Goal: Information Seeking & Learning: Learn about a topic

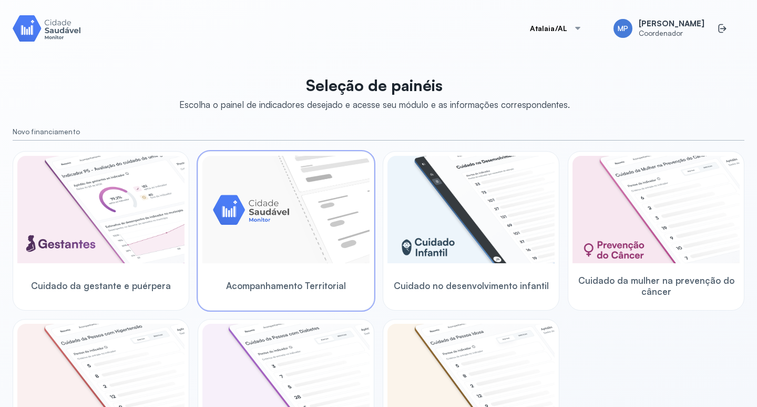
click at [299, 230] on img at bounding box center [286, 209] width 167 height 107
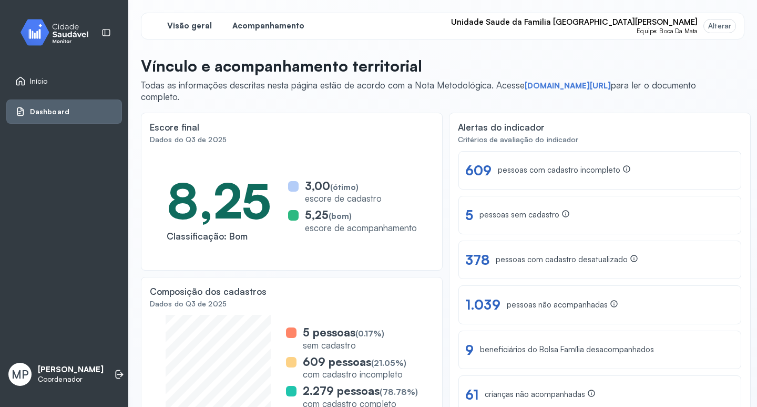
click at [267, 24] on span "Acompanhamento" at bounding box center [269, 26] width 72 height 10
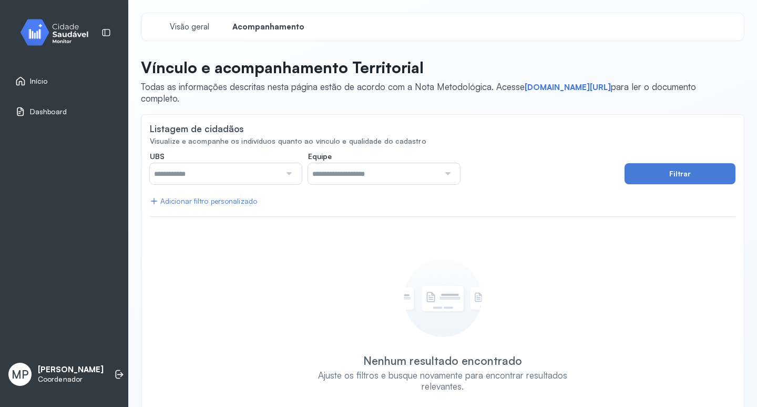
click at [287, 172] on div at bounding box center [288, 173] width 15 height 21
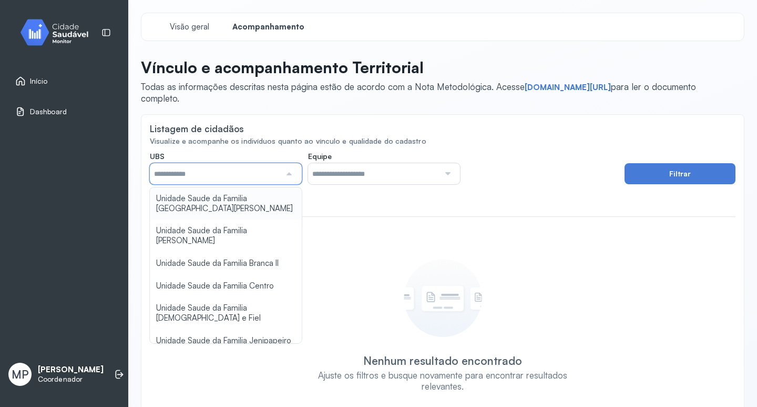
type input "*****"
click at [218, 200] on div "**********" at bounding box center [443, 283] width 586 height 265
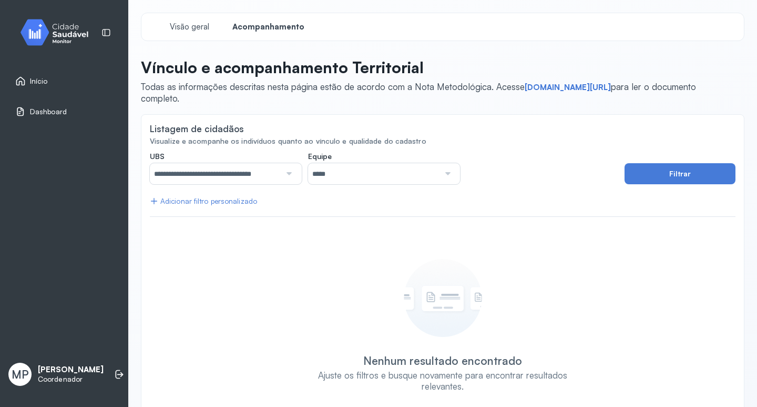
click at [448, 173] on div at bounding box center [447, 173] width 15 height 21
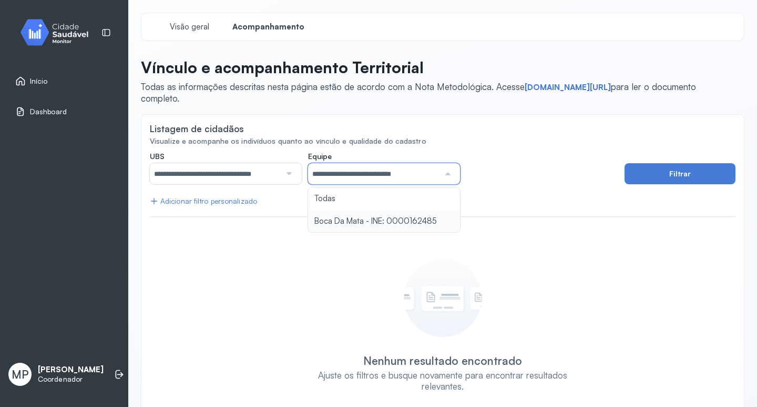
click at [406, 220] on div "**********" at bounding box center [443, 283] width 586 height 265
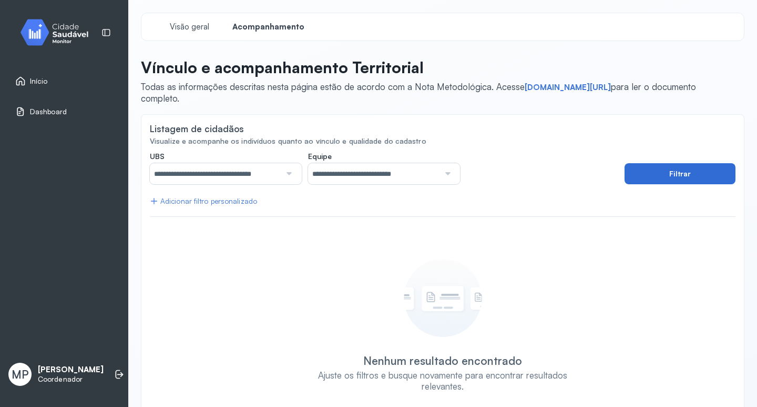
click at [650, 173] on button "Filtrar" at bounding box center [680, 173] width 111 height 21
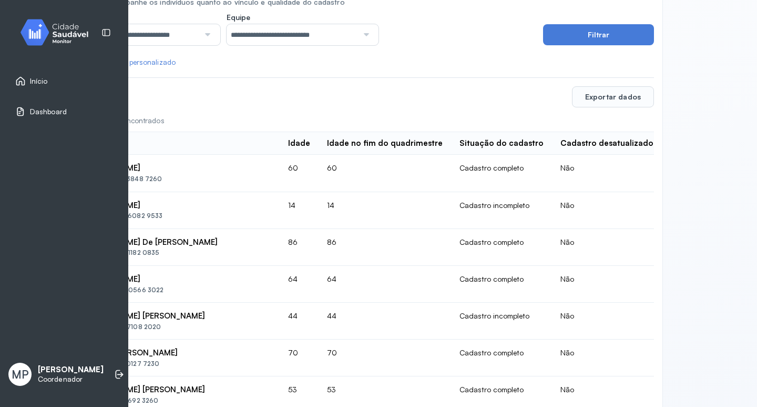
scroll to position [139, 104]
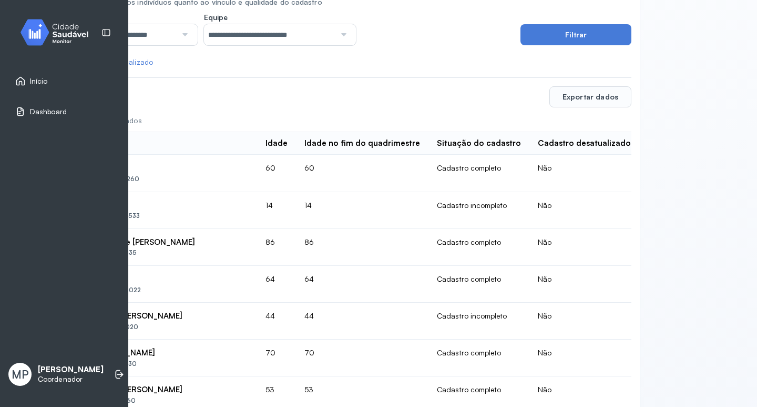
click at [554, 154] on th "Cadastro desatualizado" at bounding box center [585, 143] width 110 height 23
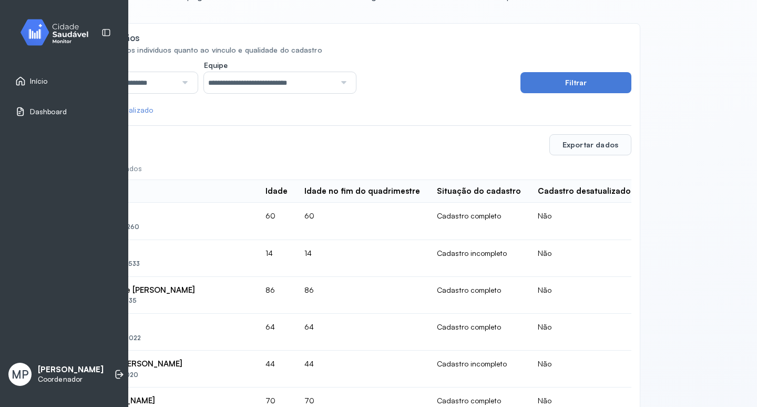
scroll to position [0, 104]
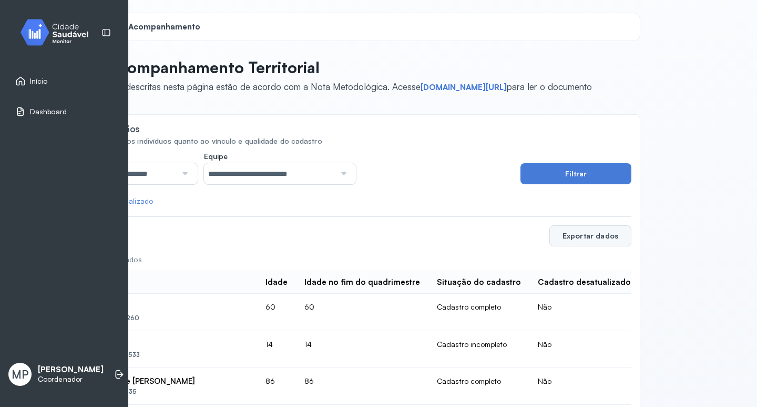
click at [573, 233] on button "Exportar dados" at bounding box center [591, 235] width 82 height 21
click at [259, 229] on div "Exportar dados" at bounding box center [339, 235] width 586 height 21
click at [672, 163] on div "**********" at bounding box center [442, 203] width 629 height 407
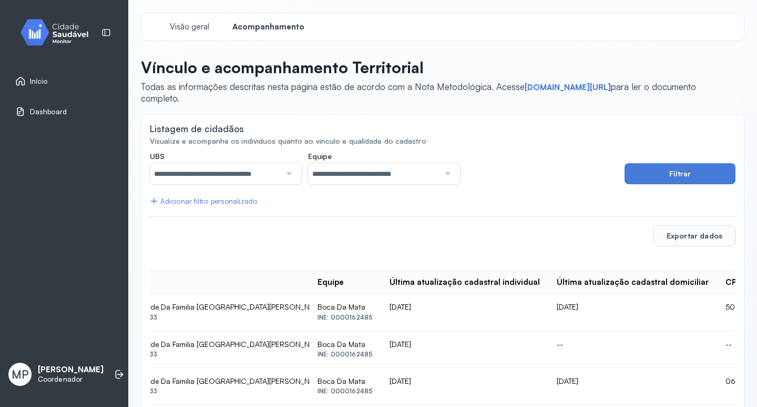
scroll to position [158, 0]
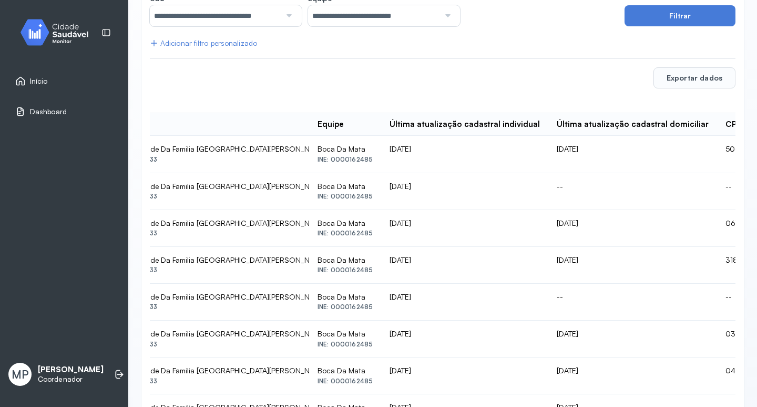
click at [557, 128] on div "Última atualização cadastral domiciliar" at bounding box center [633, 124] width 152 height 10
click at [153, 42] on icon at bounding box center [154, 43] width 8 height 8
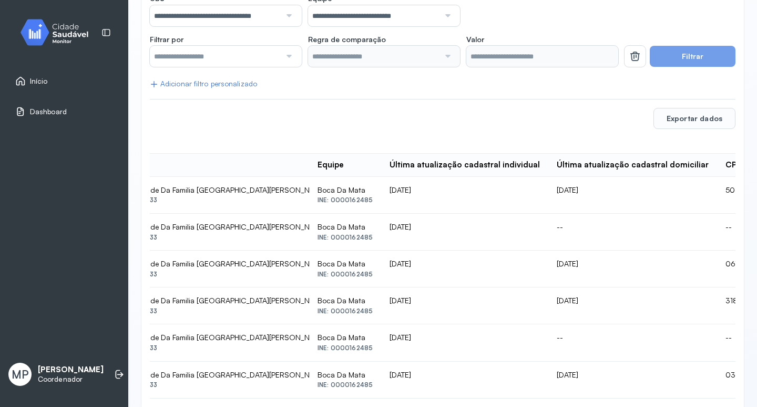
click at [215, 54] on input "text" at bounding box center [215, 56] width 131 height 21
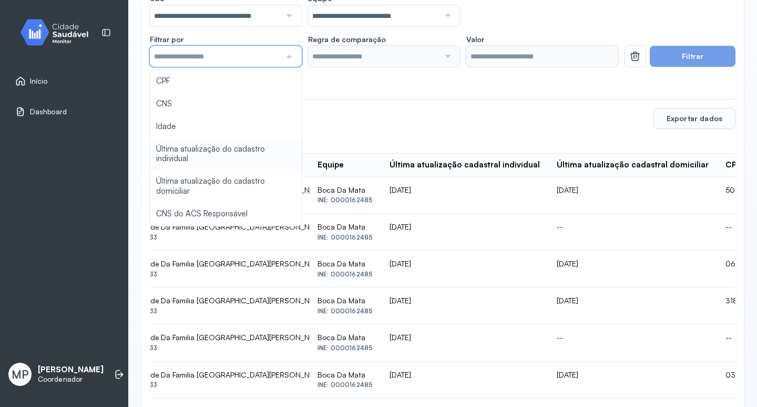
type input "*******"
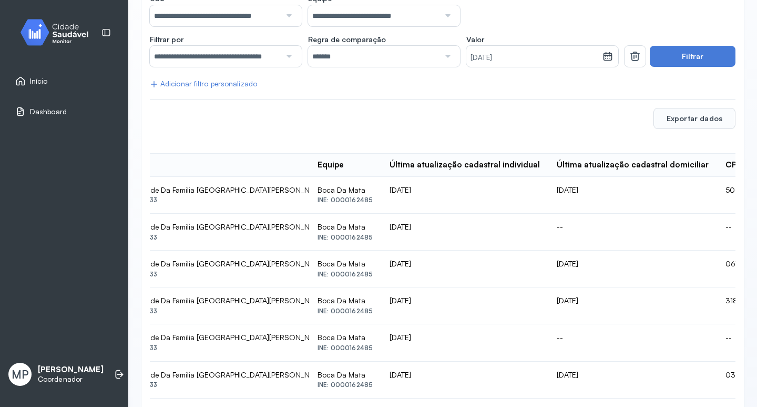
click at [444, 55] on div at bounding box center [447, 56] width 15 height 21
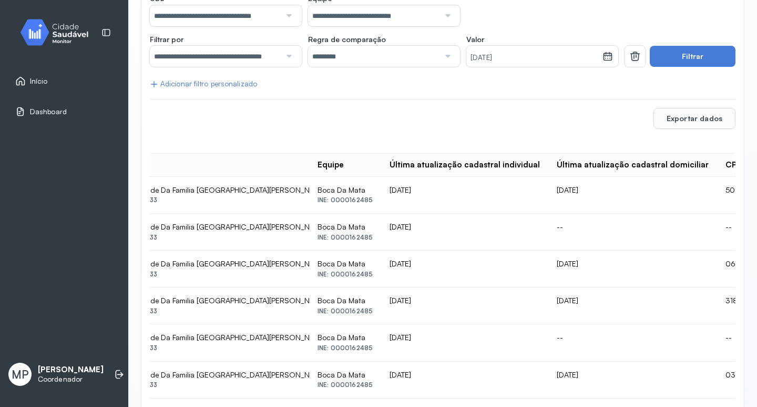
click at [442, 56] on div at bounding box center [447, 56] width 15 height 21
click at [698, 57] on button "Filtrar" at bounding box center [693, 56] width 86 height 21
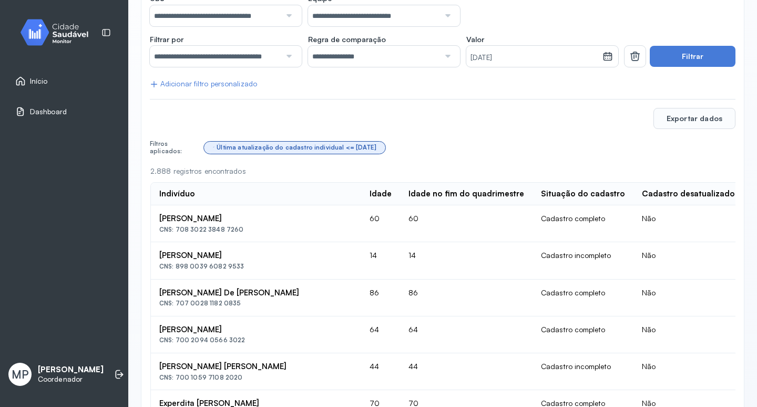
scroll to position [0, 0]
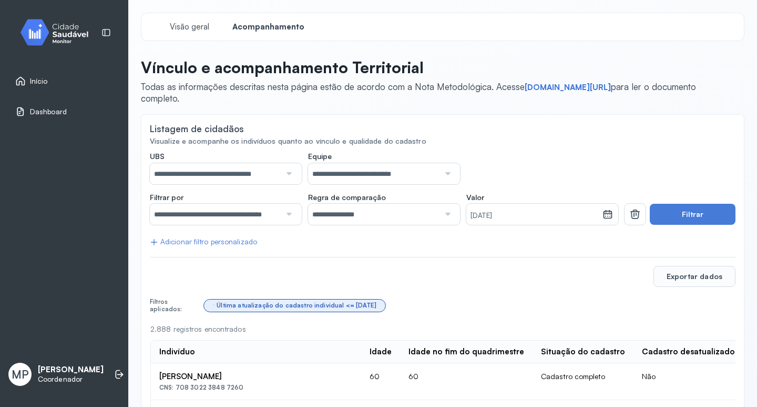
click at [38, 83] on span "Início" at bounding box center [39, 81] width 18 height 9
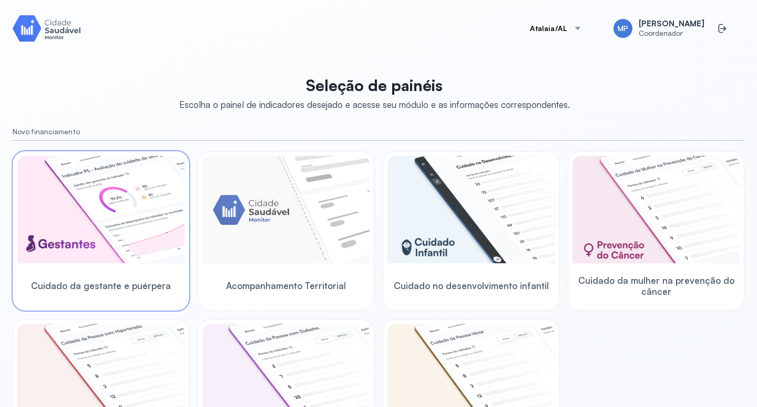
click at [105, 245] on img at bounding box center [100, 209] width 167 height 107
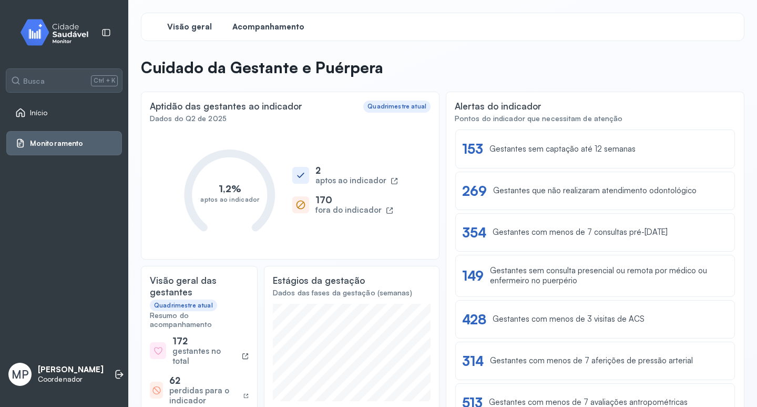
click at [271, 26] on span "Acompanhamento" at bounding box center [269, 27] width 72 height 10
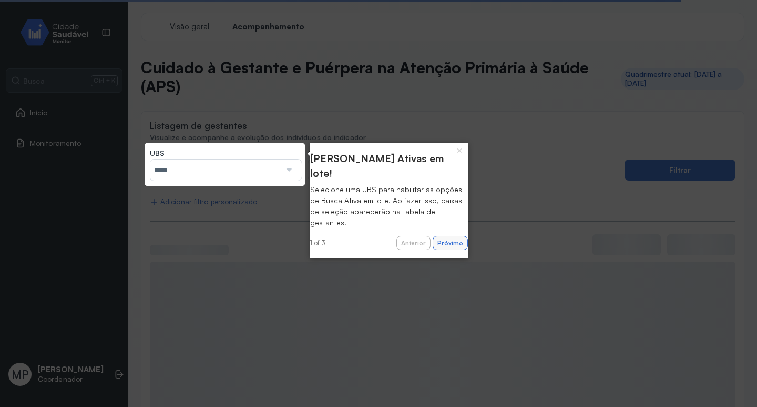
click at [445, 236] on button "Próximo" at bounding box center [450, 243] width 35 height 15
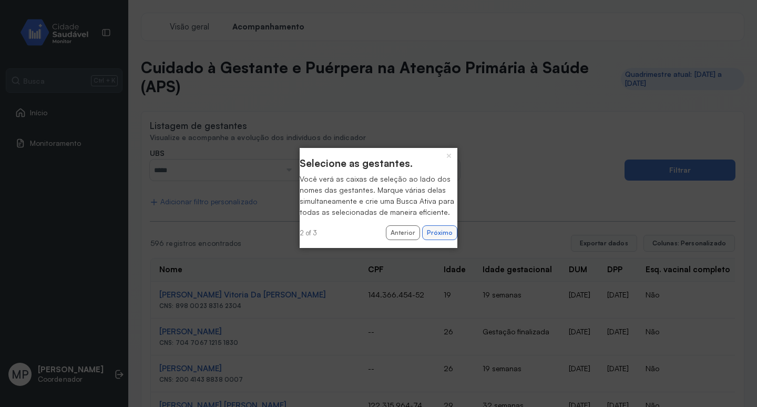
click at [437, 240] on button "Próximo" at bounding box center [439, 232] width 35 height 15
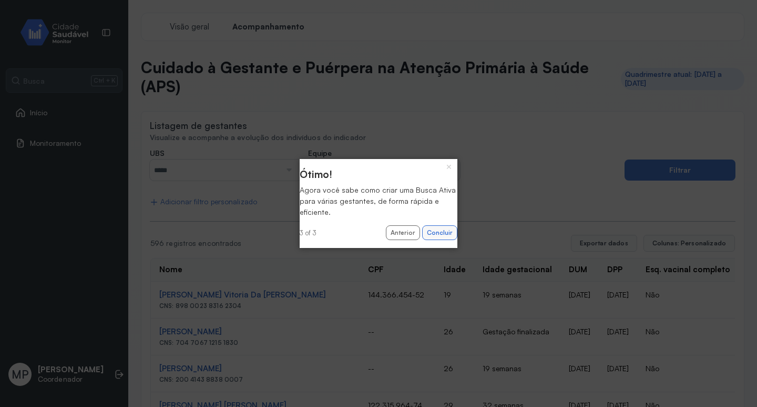
click at [444, 233] on button "Concluir" at bounding box center [439, 232] width 35 height 15
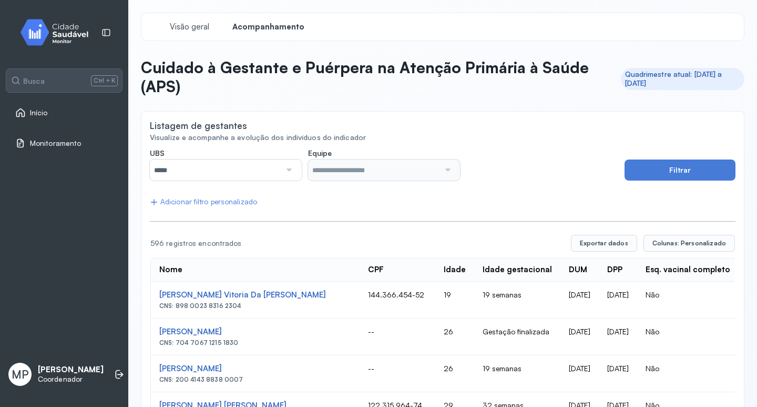
click at [290, 168] on div at bounding box center [288, 169] width 15 height 21
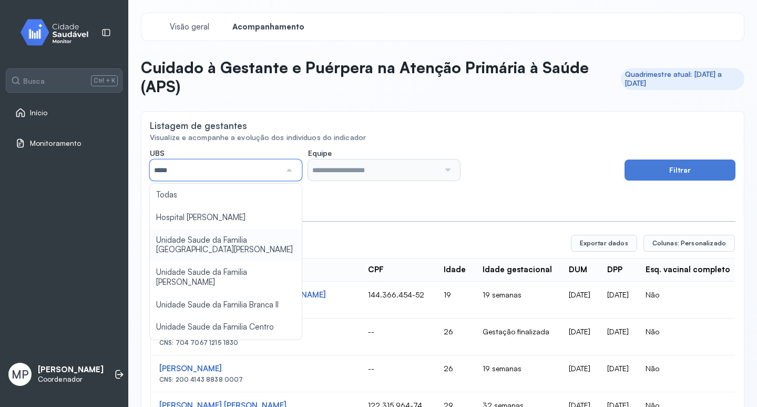
type input "*****"
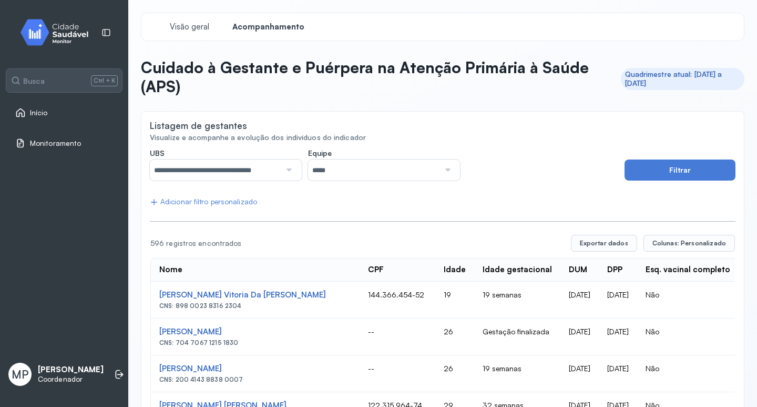
click at [442, 166] on div at bounding box center [447, 169] width 15 height 21
click at [654, 167] on button "Filtrar" at bounding box center [680, 169] width 111 height 21
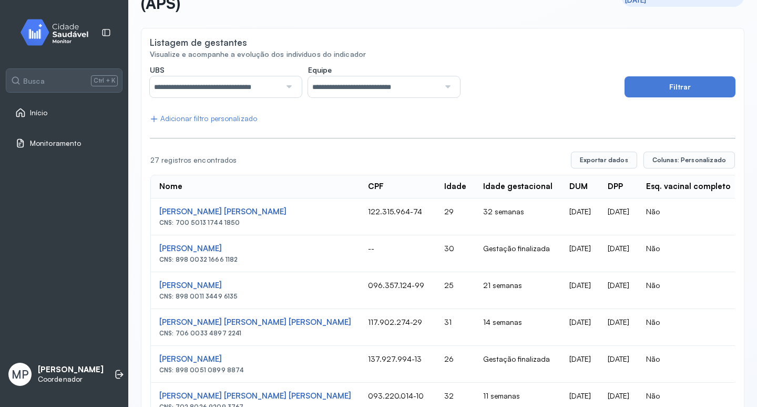
scroll to position [42, 0]
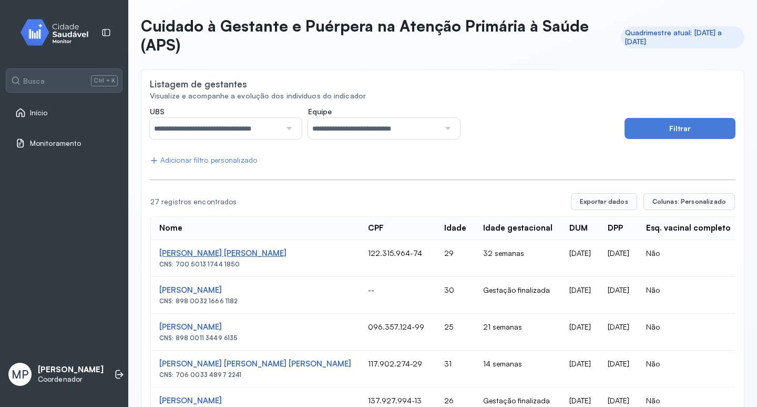
click at [225, 254] on div "[PERSON_NAME] [PERSON_NAME]" at bounding box center [255, 253] width 192 height 10
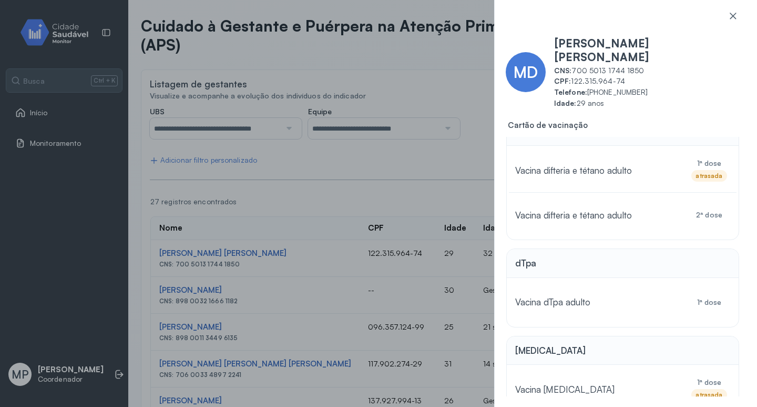
scroll to position [0, 0]
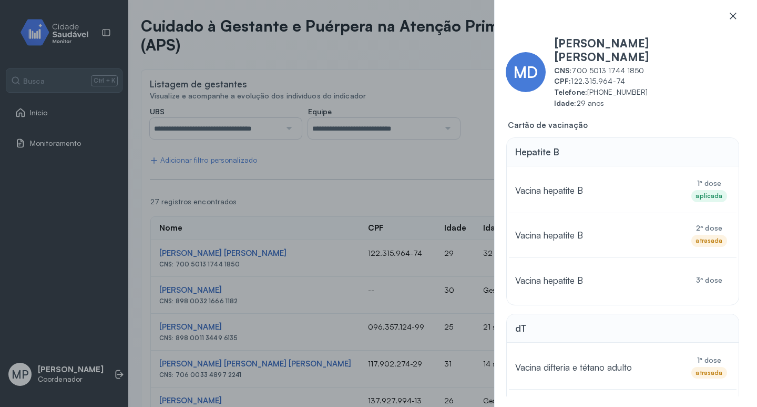
click at [731, 15] on icon at bounding box center [733, 16] width 11 height 11
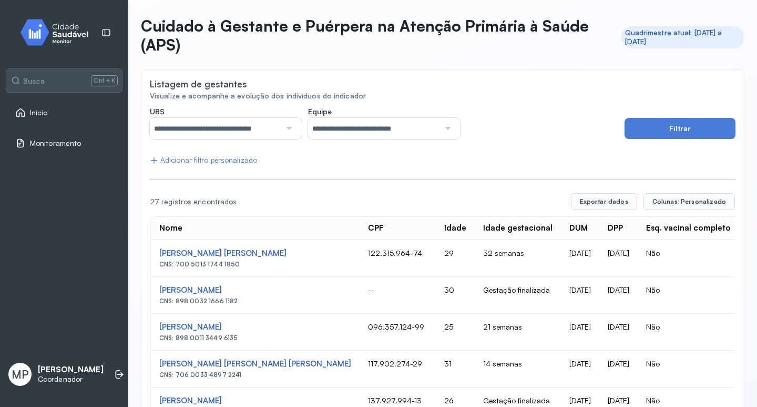
drag, startPoint x: 569, startPoint y: 367, endPoint x: 452, endPoint y: 381, distance: 117.6
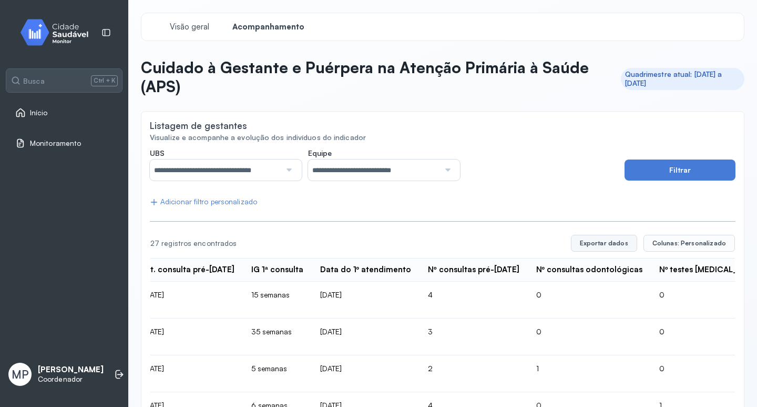
click at [596, 245] on button "Exportar dados" at bounding box center [604, 243] width 66 height 17
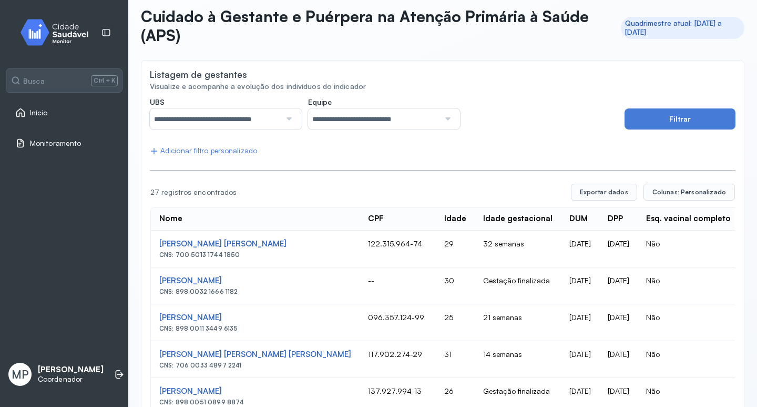
scroll to position [42, 0]
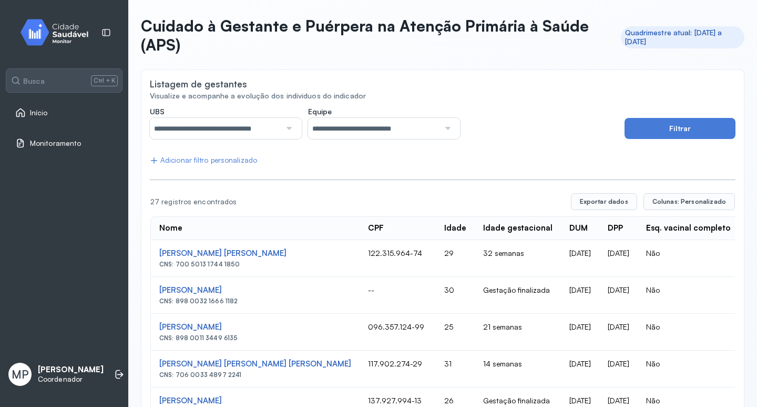
click at [287, 128] on div at bounding box center [288, 128] width 15 height 21
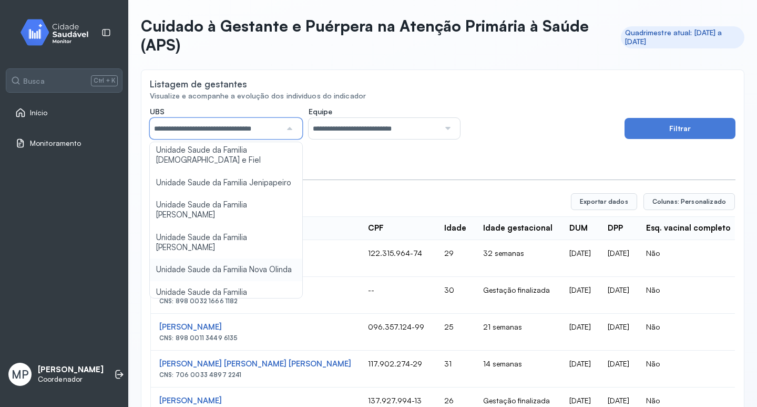
scroll to position [210, 0]
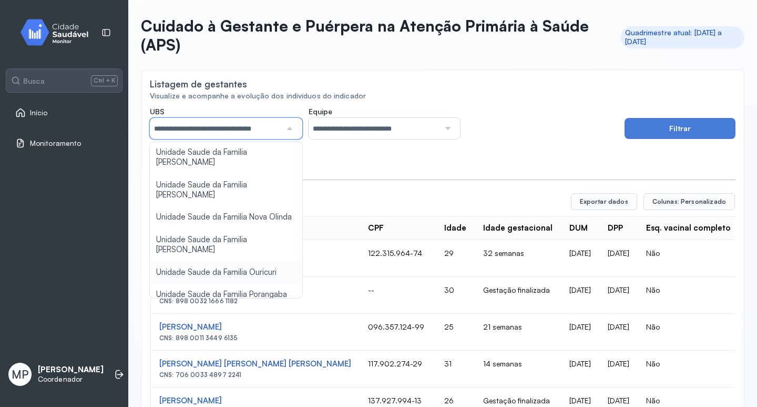
type input "*****"
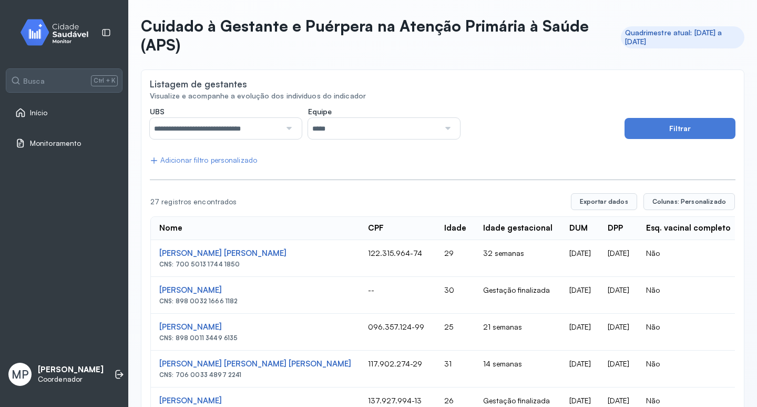
click at [444, 128] on div at bounding box center [447, 128] width 15 height 21
click at [444, 126] on div at bounding box center [447, 128] width 15 height 21
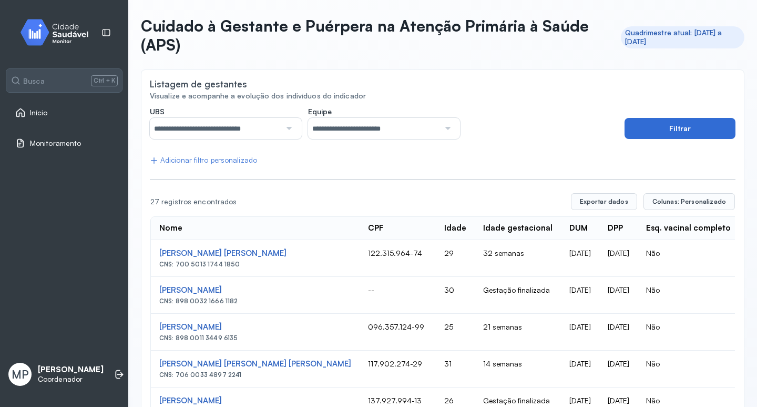
click at [690, 125] on button "Filtrar" at bounding box center [680, 128] width 111 height 21
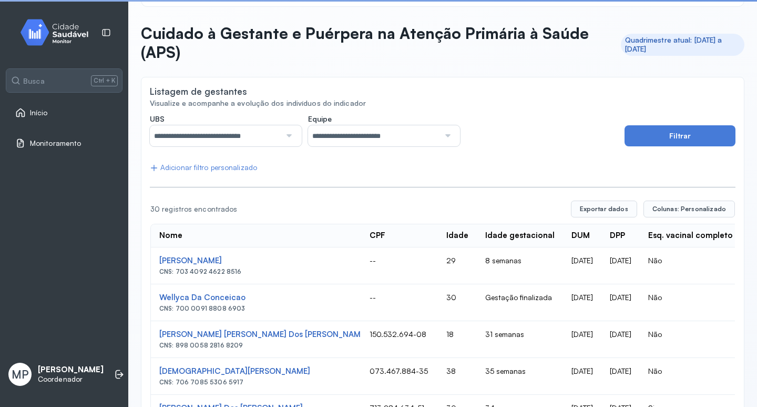
scroll to position [42, 0]
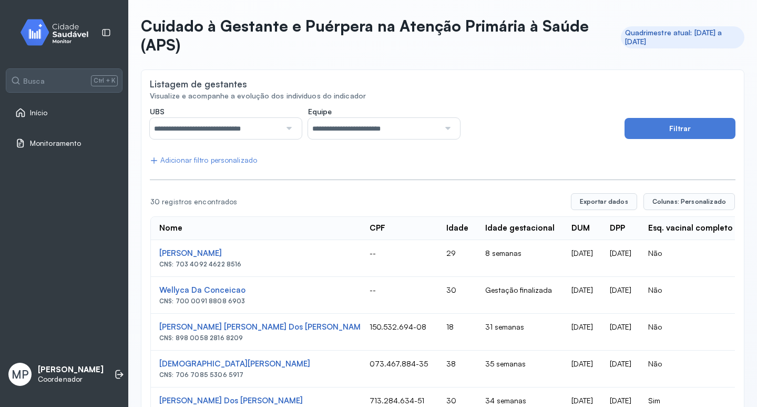
click at [291, 126] on div at bounding box center [288, 128] width 15 height 21
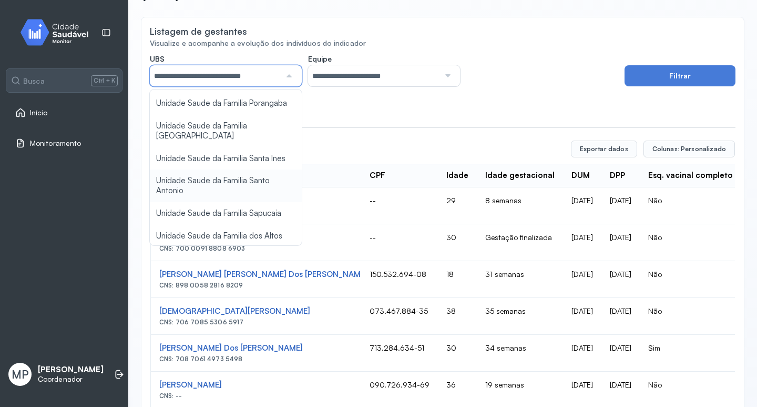
scroll to position [330, 0]
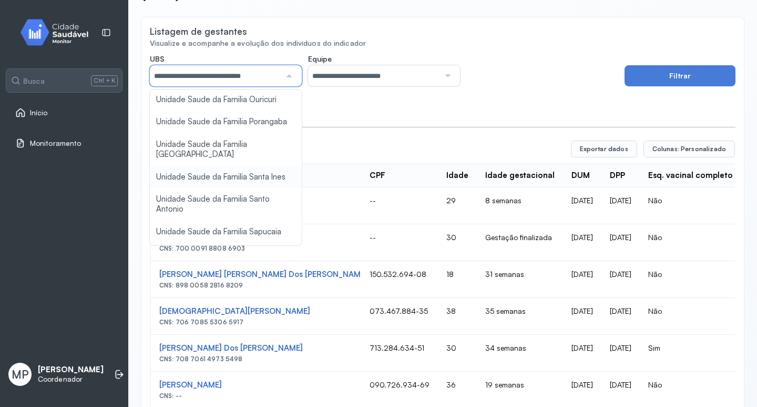
type input "*****"
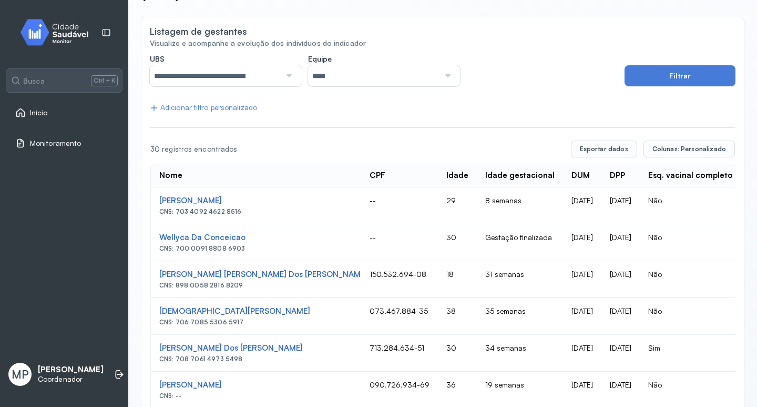
click at [287, 73] on div at bounding box center [288, 75] width 15 height 21
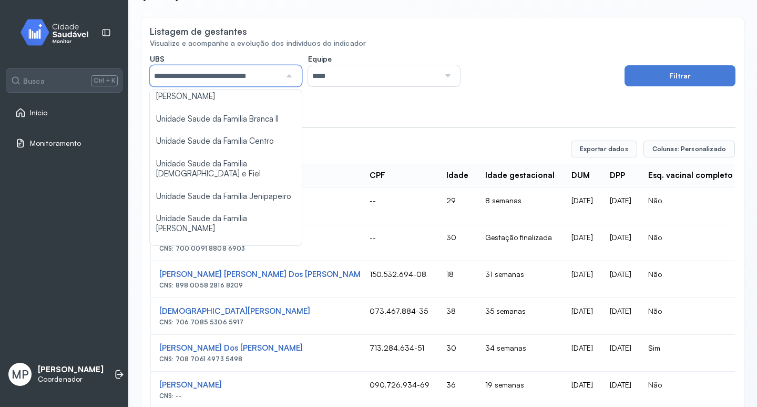
scroll to position [105, 0]
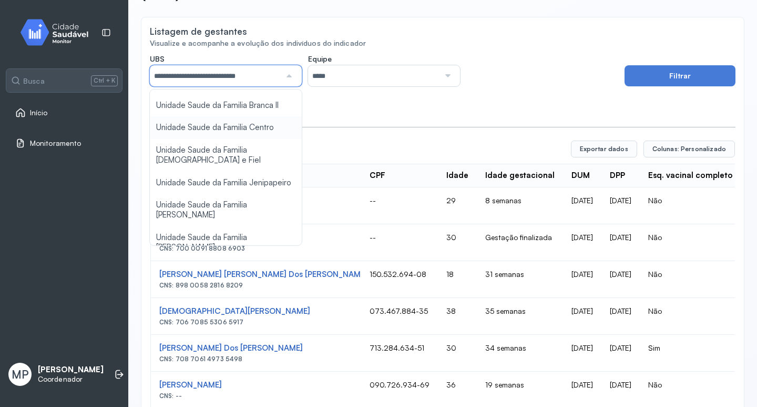
drag, startPoint x: 238, startPoint y: 116, endPoint x: 245, endPoint y: 114, distance: 7.3
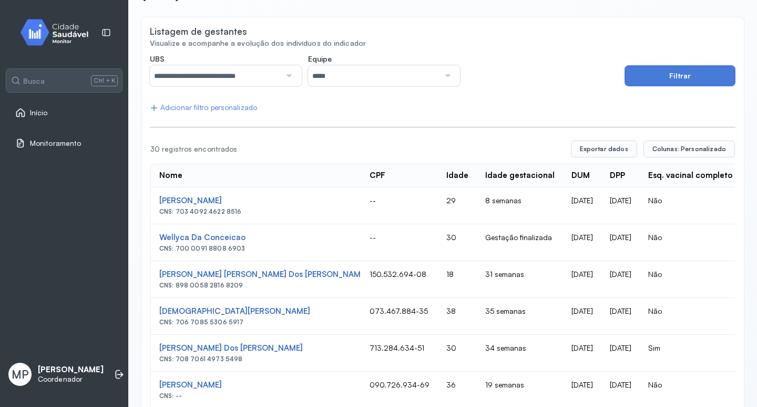
click at [443, 73] on div at bounding box center [447, 75] width 15 height 21
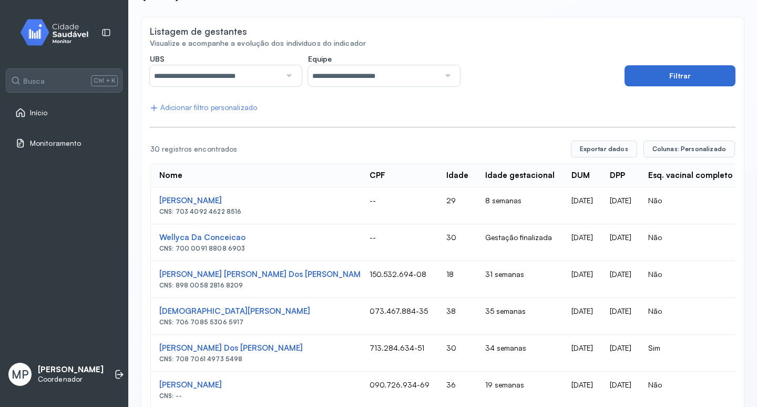
click at [675, 74] on button "Filtrar" at bounding box center [680, 75] width 111 height 21
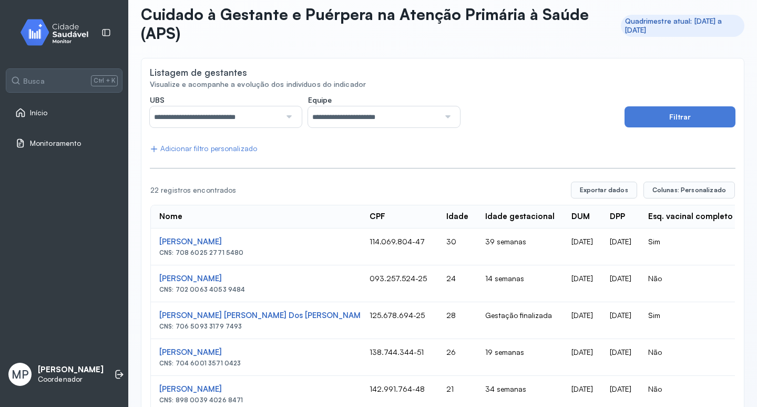
scroll to position [0, 0]
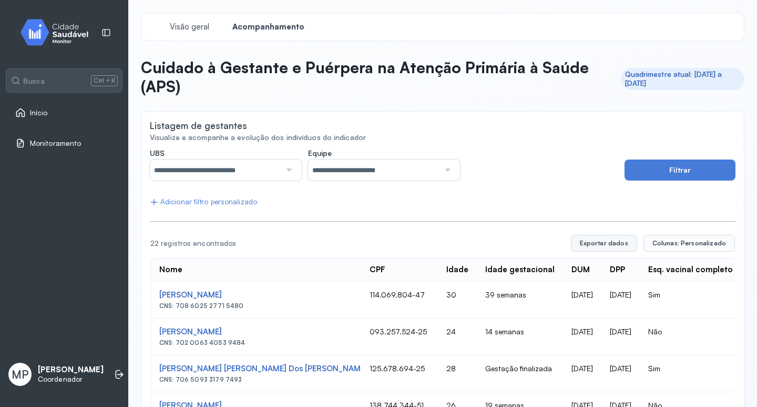
click at [600, 243] on button "Exportar dados" at bounding box center [604, 243] width 66 height 17
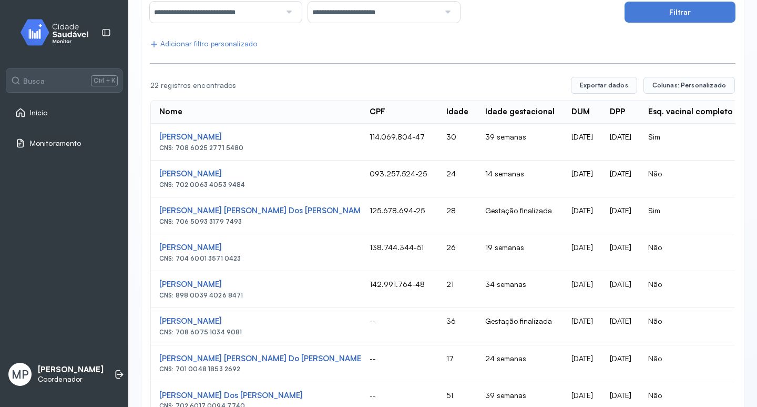
scroll to position [210, 0]
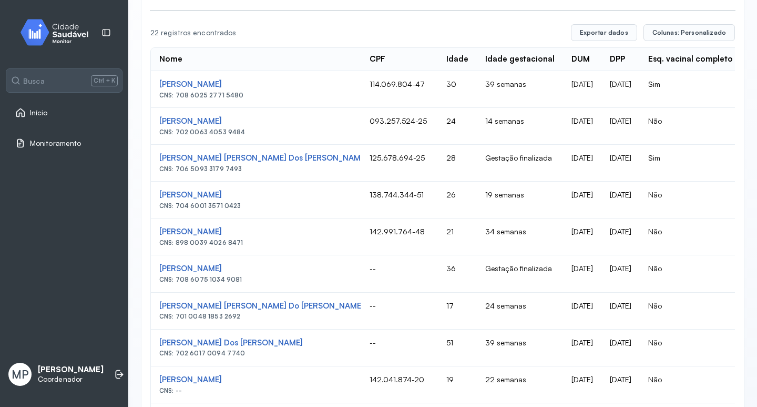
click at [563, 274] on td "[DATE]" at bounding box center [582, 273] width 38 height 37
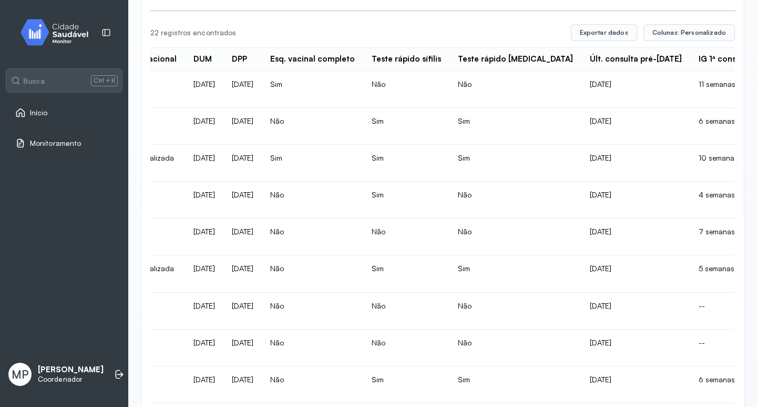
scroll to position [0, 379]
click at [690, 310] on td "--" at bounding box center [724, 310] width 69 height 37
click at [690, 302] on td "--" at bounding box center [724, 310] width 69 height 37
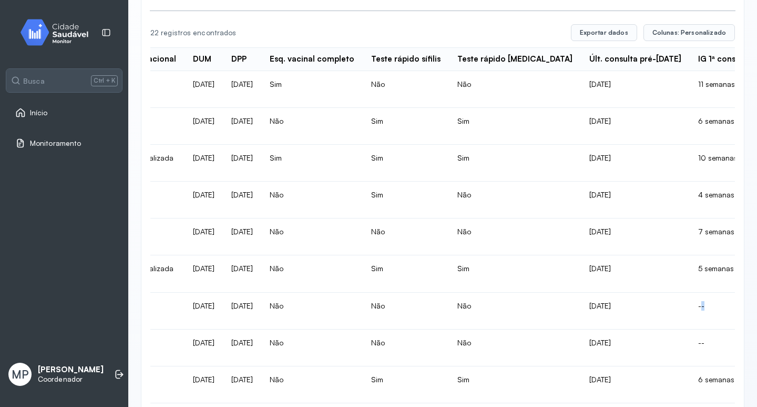
click at [690, 303] on td "--" at bounding box center [724, 310] width 69 height 37
click at [690, 310] on td "--" at bounding box center [724, 310] width 69 height 37
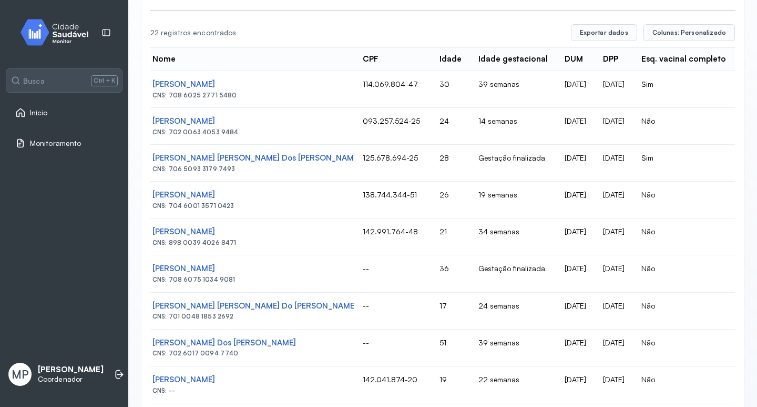
scroll to position [0, 0]
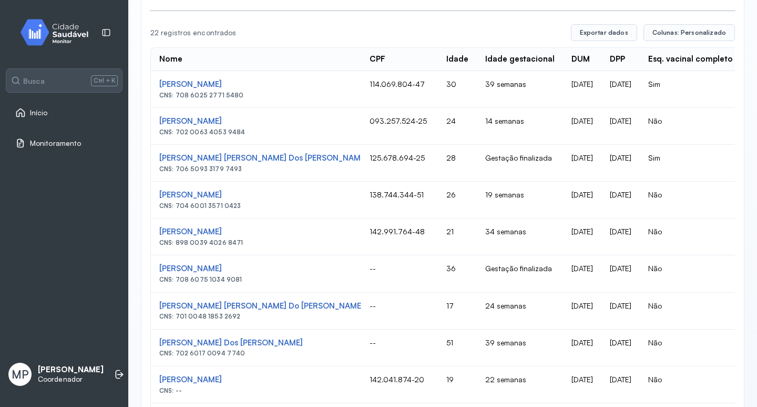
click at [477, 270] on td "Gestação finalizada" at bounding box center [520, 273] width 86 height 37
click at [477, 272] on td "Gestação finalizada" at bounding box center [520, 273] width 86 height 37
click at [602, 273] on td "[DATE]" at bounding box center [621, 273] width 38 height 37
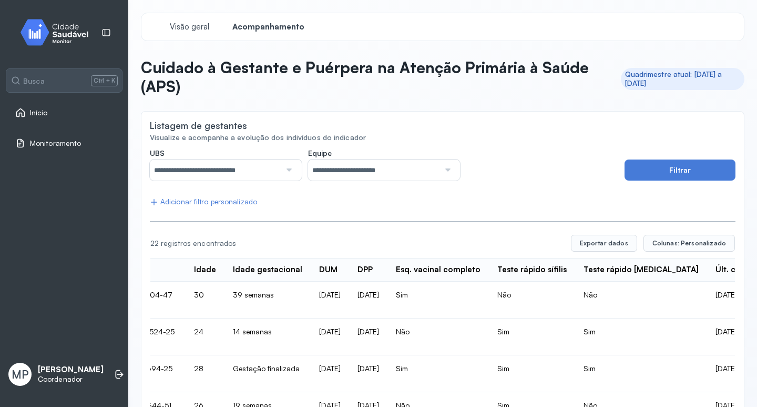
click at [37, 111] on span "Início" at bounding box center [39, 112] width 18 height 9
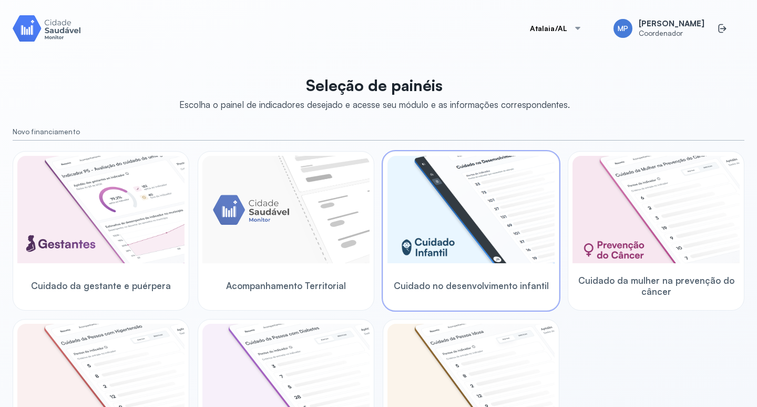
click at [489, 225] on img at bounding box center [471, 209] width 167 height 107
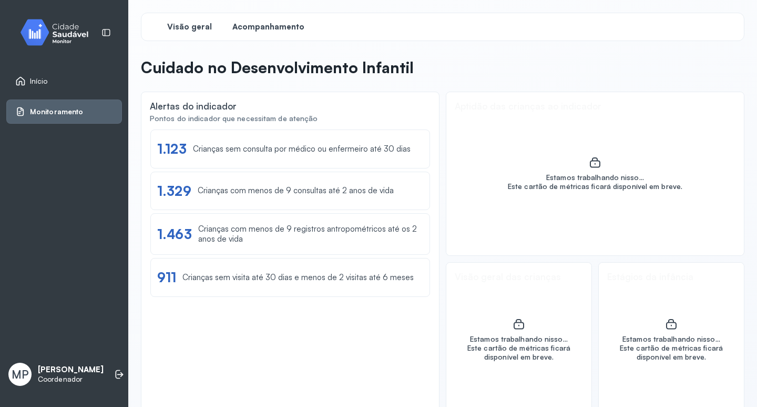
click at [263, 25] on span "Acompanhamento" at bounding box center [269, 27] width 72 height 10
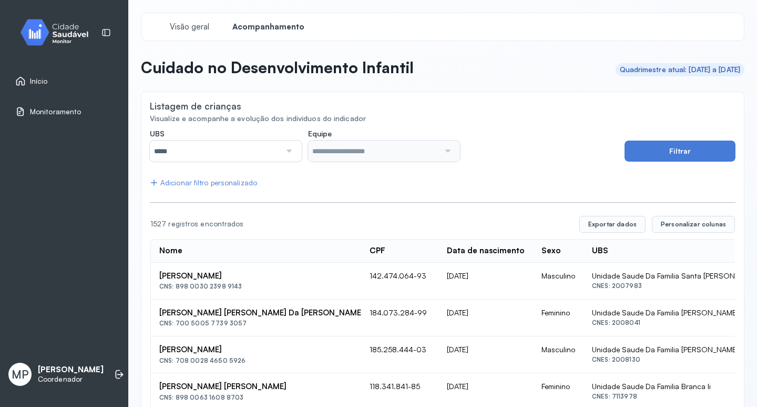
click at [287, 150] on div at bounding box center [288, 150] width 15 height 21
click at [508, 158] on div "UBS ***** Todas Hospital [PERSON_NAME] Unidade Saude da Familia [GEOGRAPHIC_DAT…" at bounding box center [384, 145] width 469 height 33
click at [630, 146] on button "Filtrar" at bounding box center [680, 150] width 111 height 21
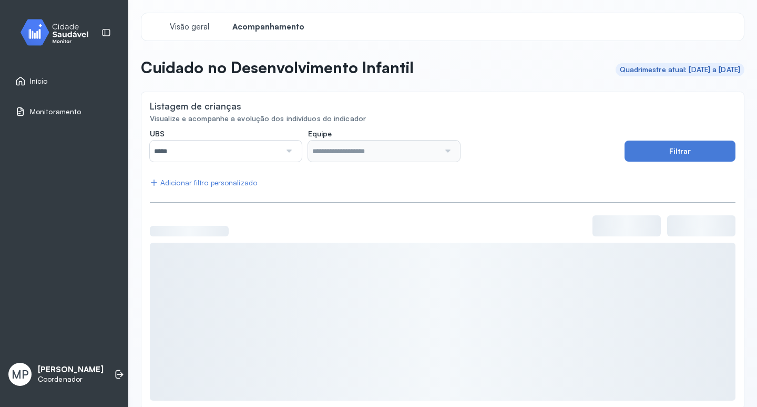
click at [284, 156] on div at bounding box center [288, 150] width 15 height 21
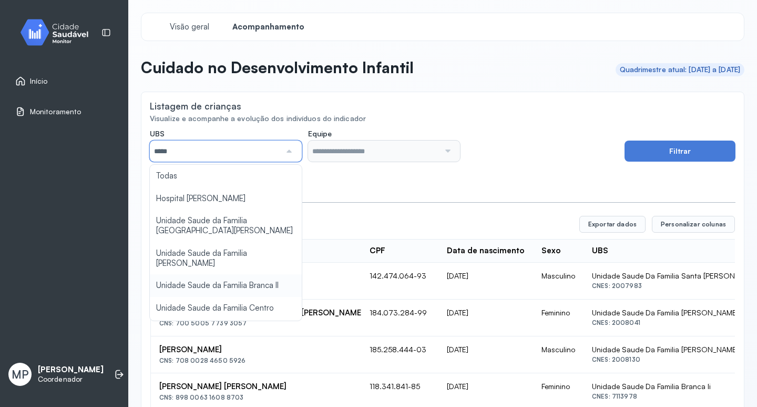
click at [479, 143] on div "UBS ***** Todas Hospital [PERSON_NAME] Unidade Saude da Familia [GEOGRAPHIC_DAT…" at bounding box center [384, 145] width 469 height 33
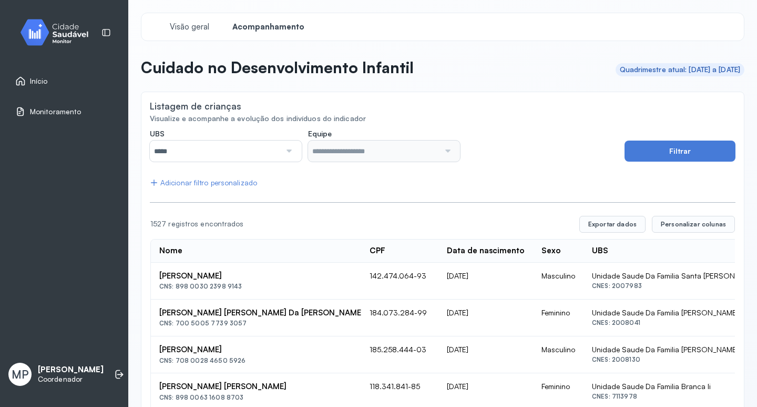
click at [194, 186] on div "Adicionar filtro personalizado" at bounding box center [203, 182] width 107 height 9
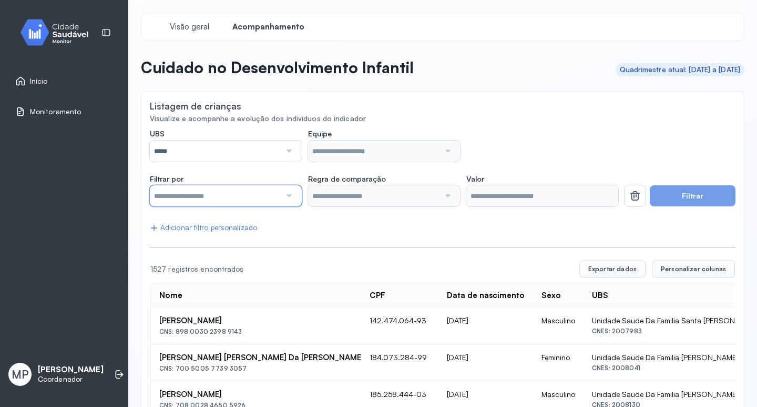
click at [199, 198] on input "text" at bounding box center [215, 195] width 131 height 21
click at [688, 272] on span "Personalizar colunas" at bounding box center [693, 269] width 65 height 8
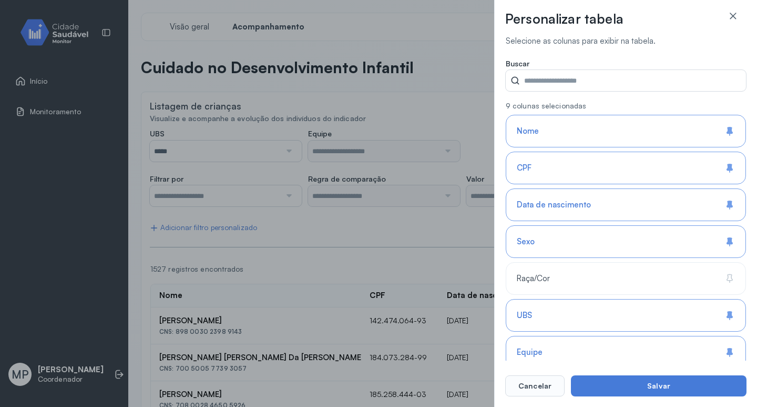
click at [730, 244] on icon at bounding box center [730, 241] width 11 height 11
click at [725, 206] on icon at bounding box center [730, 204] width 11 height 11
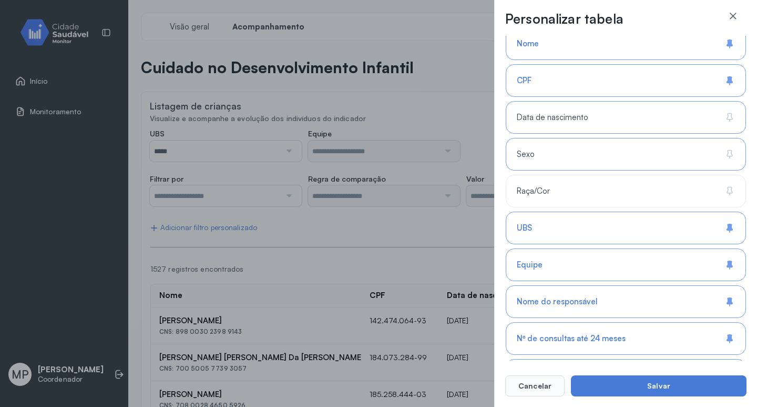
scroll to position [105, 0]
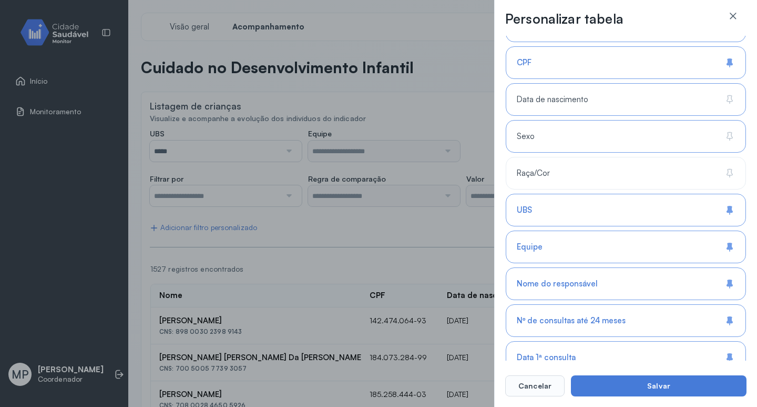
click at [720, 277] on div "Nome do responsável" at bounding box center [626, 283] width 240 height 33
click at [725, 214] on icon at bounding box center [730, 210] width 11 height 11
click at [721, 248] on div "Equipe" at bounding box center [626, 246] width 240 height 33
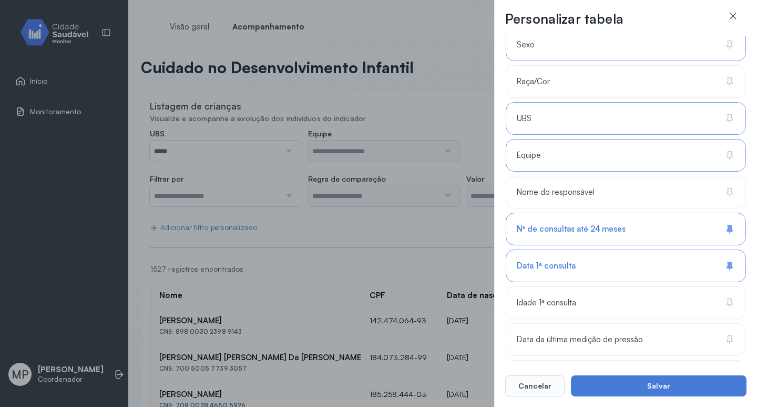
scroll to position [263, 0]
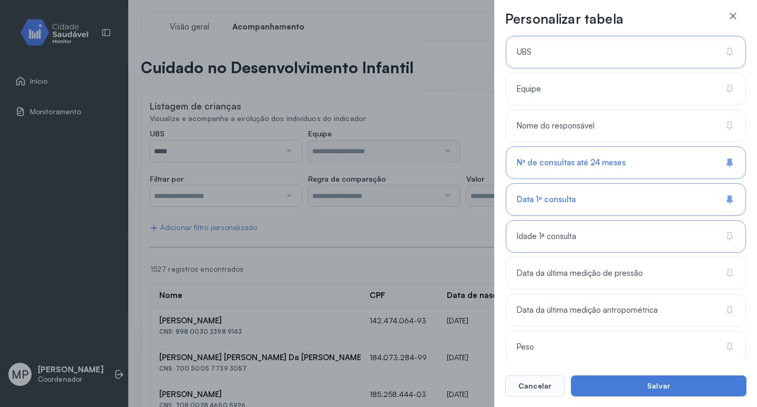
click at [568, 231] on span "Idade 1ª consulta" at bounding box center [546, 236] width 59 height 10
click at [544, 201] on span "Data 1ª consulta" at bounding box center [546, 200] width 59 height 10
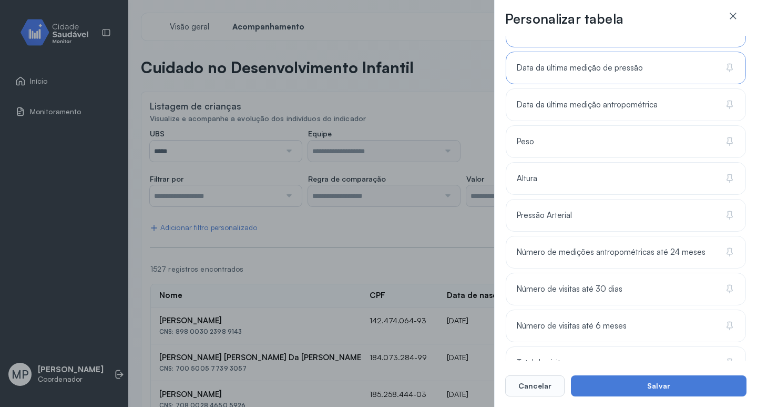
scroll to position [565, 0]
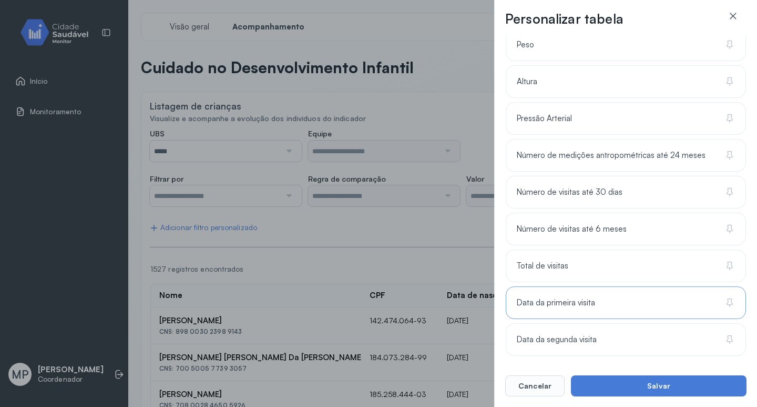
drag, startPoint x: 603, startPoint y: 383, endPoint x: 569, endPoint y: 288, distance: 100.9
click at [574, 290] on div "Personalizar tabela Selecione as colunas para exibir na tabela. Buscar 4 coluna…" at bounding box center [625, 203] width 263 height 407
click at [554, 300] on span "Data da primeira visita" at bounding box center [556, 303] width 78 height 10
click at [564, 298] on span "Data da primeira visita" at bounding box center [558, 303] width 83 height 10
click at [617, 380] on button "Salvar" at bounding box center [659, 385] width 176 height 21
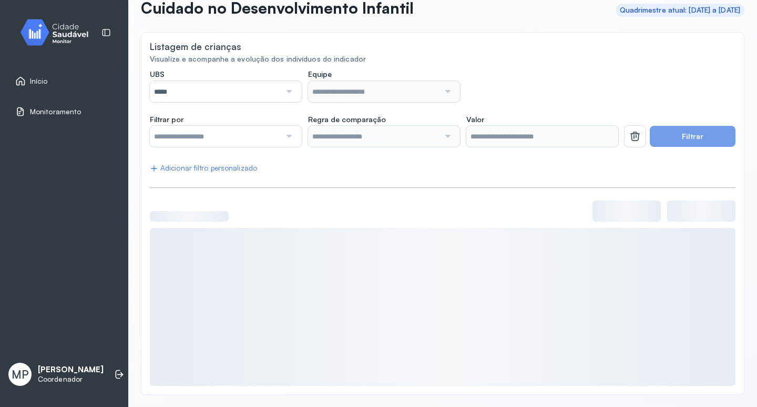
scroll to position [60, 0]
click at [287, 90] on div at bounding box center [288, 90] width 15 height 21
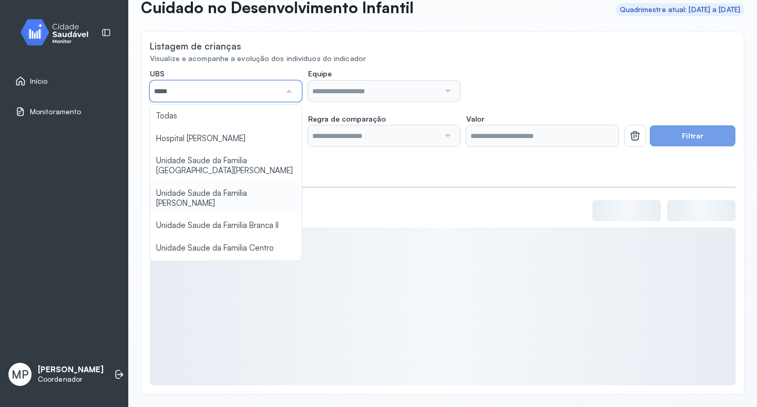
type input "*****"
click at [224, 189] on div "**********" at bounding box center [443, 227] width 586 height 316
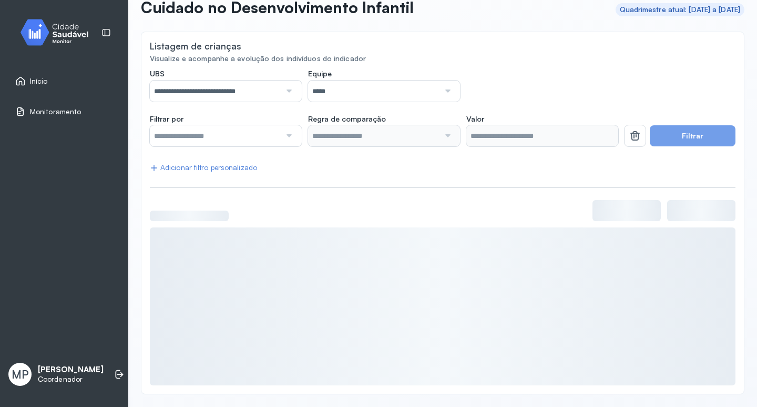
click at [683, 133] on button "Filtrar" at bounding box center [693, 135] width 86 height 21
click at [581, 177] on div "**********" at bounding box center [443, 227] width 586 height 316
click at [604, 74] on div "**********" at bounding box center [384, 85] width 469 height 33
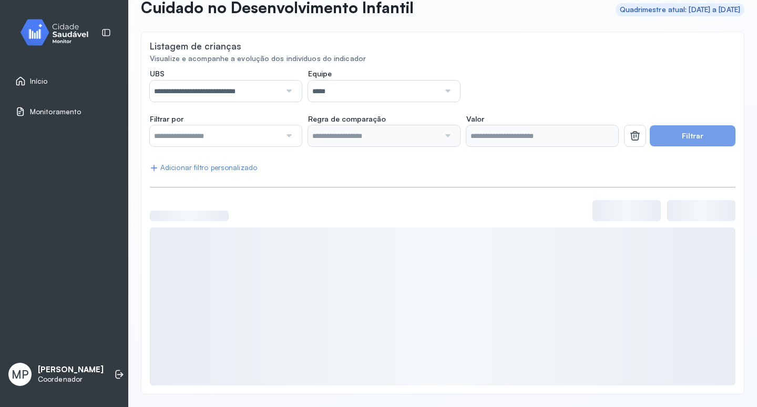
click at [690, 137] on button "Filtrar" at bounding box center [693, 135] width 86 height 21
click at [45, 82] on span "Início" at bounding box center [39, 81] width 18 height 9
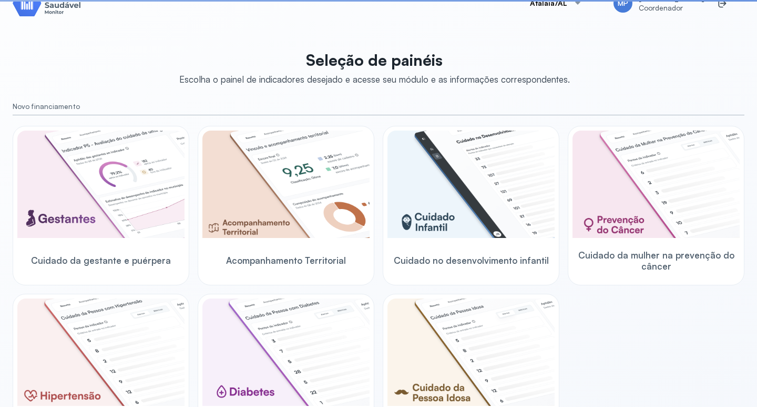
scroll to position [60, 0]
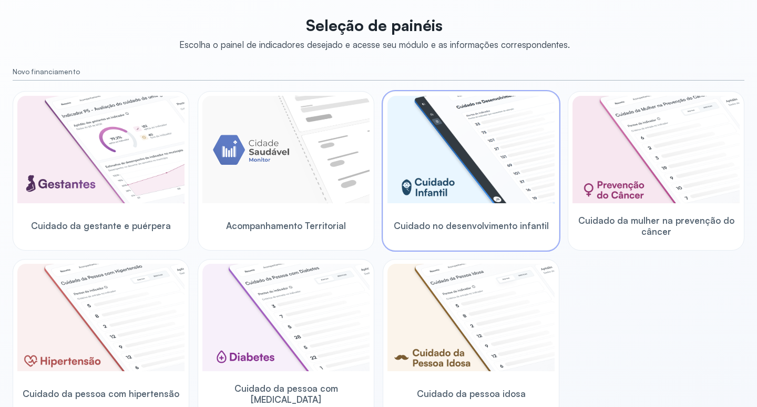
click at [506, 171] on img at bounding box center [471, 149] width 167 height 107
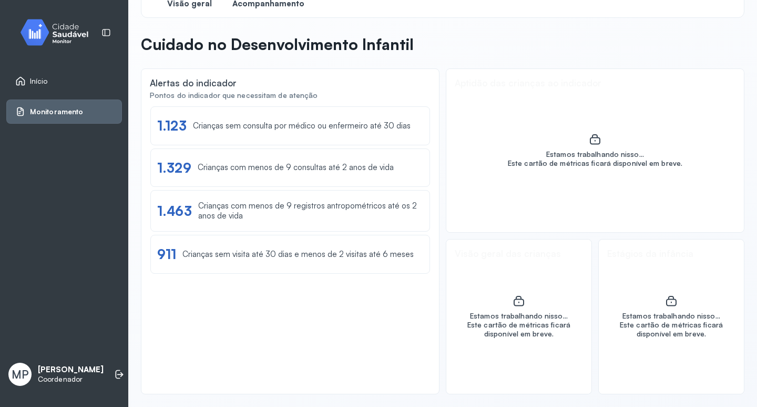
click at [274, 6] on span "Acompanhamento" at bounding box center [269, 4] width 72 height 10
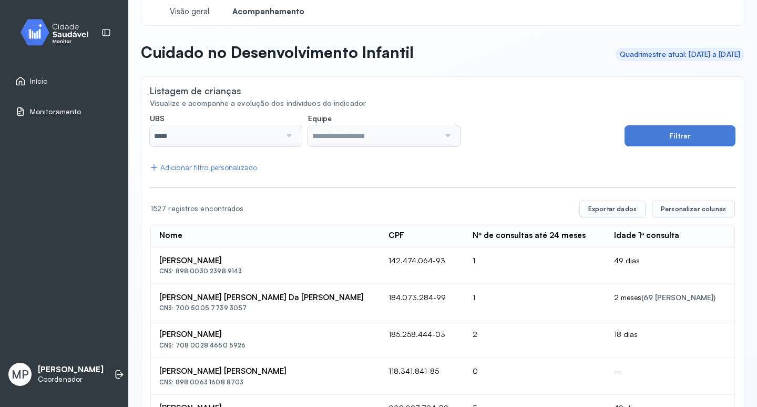
scroll to position [60, 0]
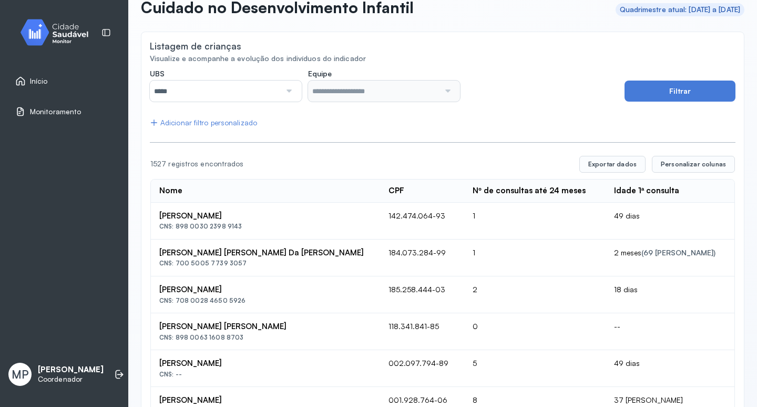
click at [286, 90] on div at bounding box center [288, 90] width 15 height 21
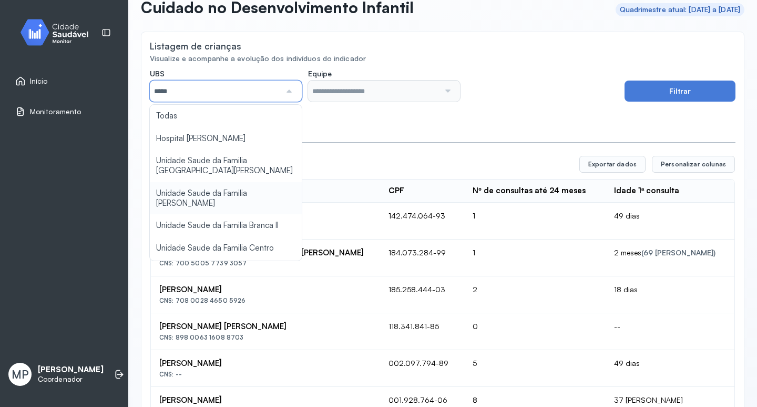
type input "*****"
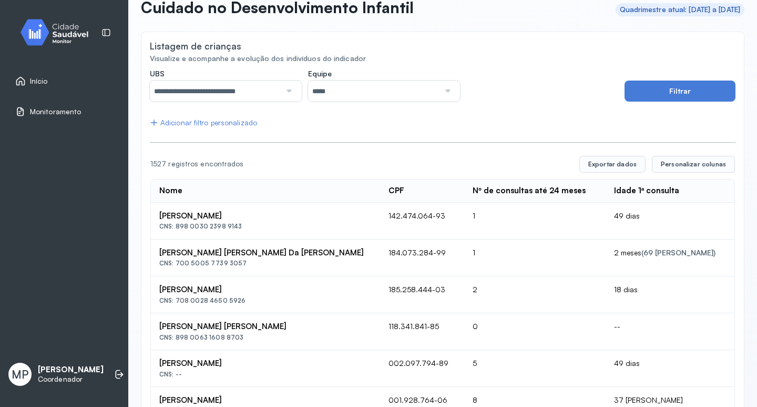
click at [441, 90] on div at bounding box center [447, 90] width 15 height 21
click at [705, 90] on button "Filtrar" at bounding box center [680, 90] width 111 height 21
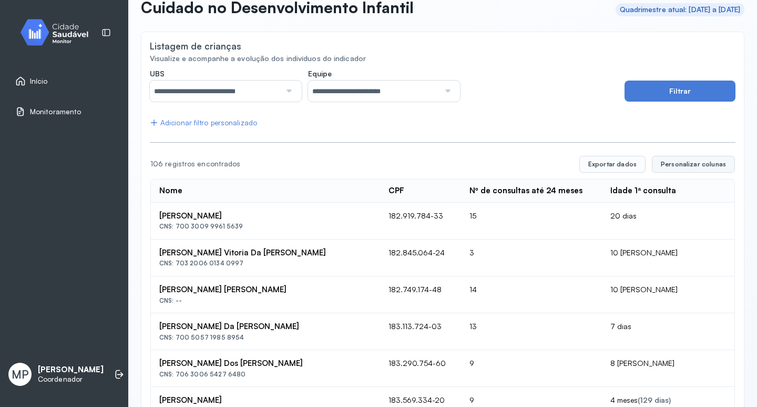
click at [694, 163] on span "Personalizar colunas" at bounding box center [693, 164] width 65 height 8
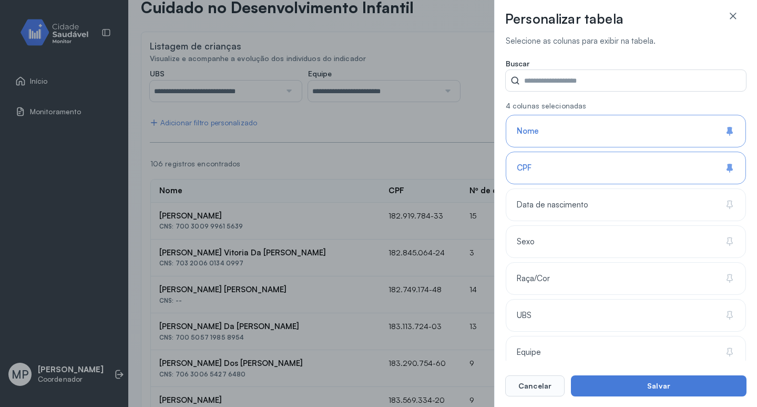
click at [727, 166] on icon at bounding box center [729, 167] width 4 height 7
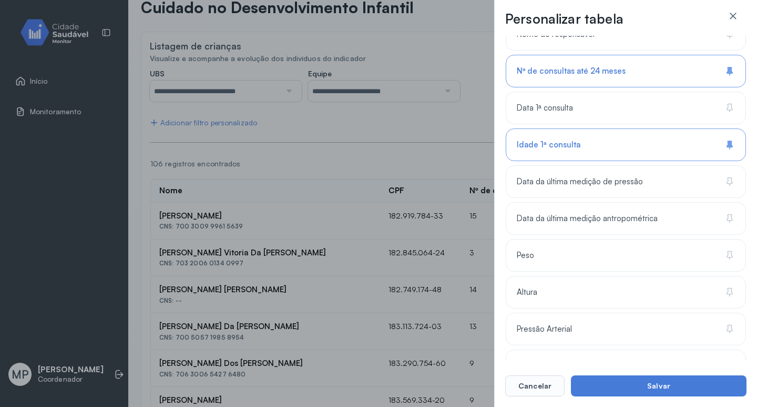
scroll to position [368, 0]
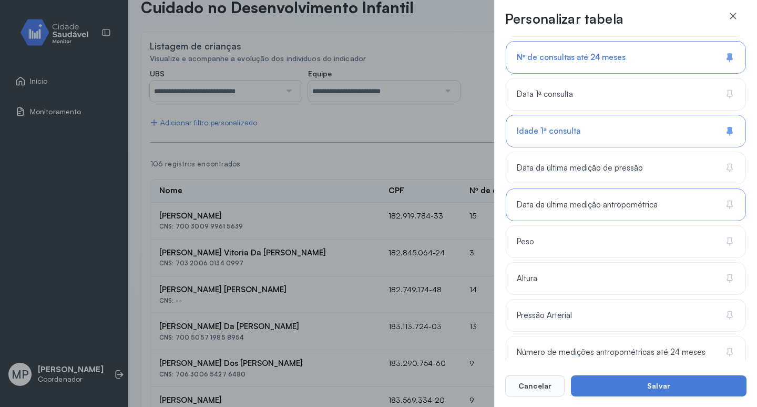
click at [728, 204] on icon at bounding box center [730, 204] width 11 height 11
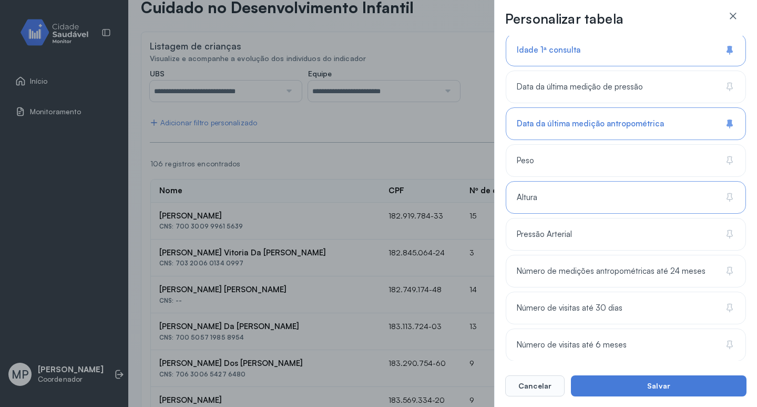
scroll to position [473, 0]
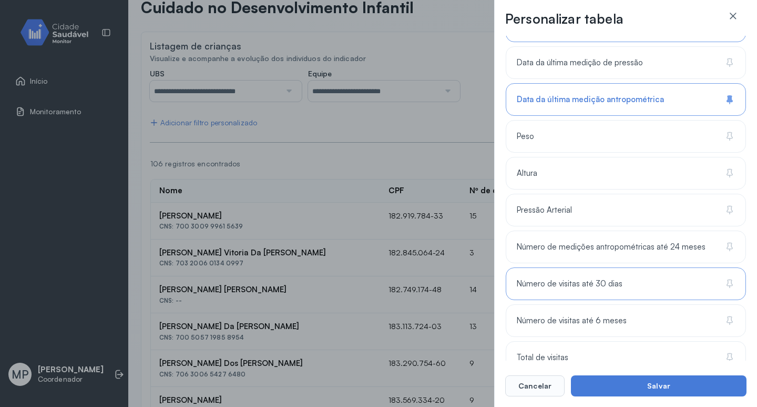
click at [727, 284] on icon at bounding box center [730, 283] width 11 height 11
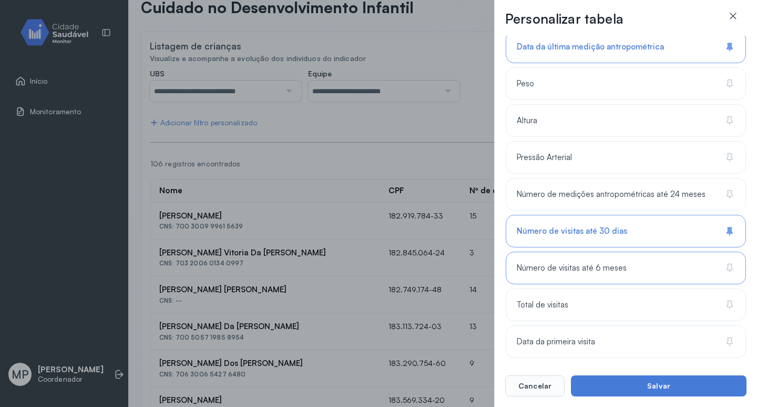
click at [727, 265] on icon at bounding box center [730, 267] width 11 height 11
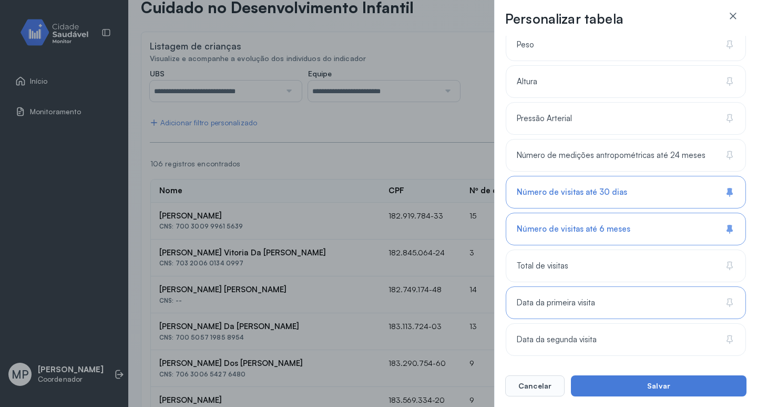
click at [726, 304] on icon at bounding box center [730, 302] width 11 height 11
click at [728, 341] on icon at bounding box center [730, 339] width 11 height 11
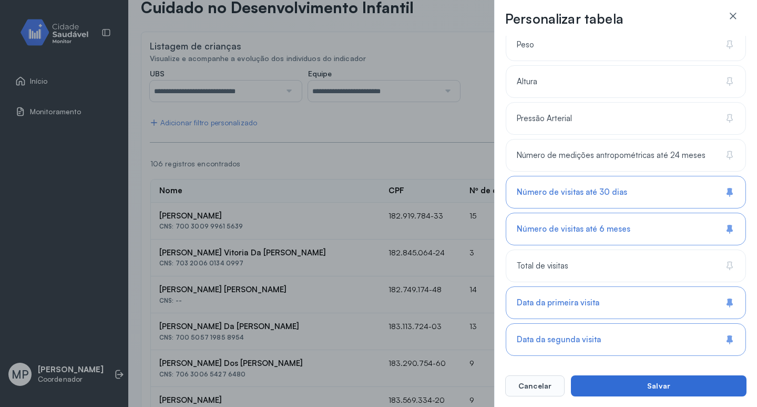
click at [659, 385] on button "Salvar" at bounding box center [659, 385] width 176 height 21
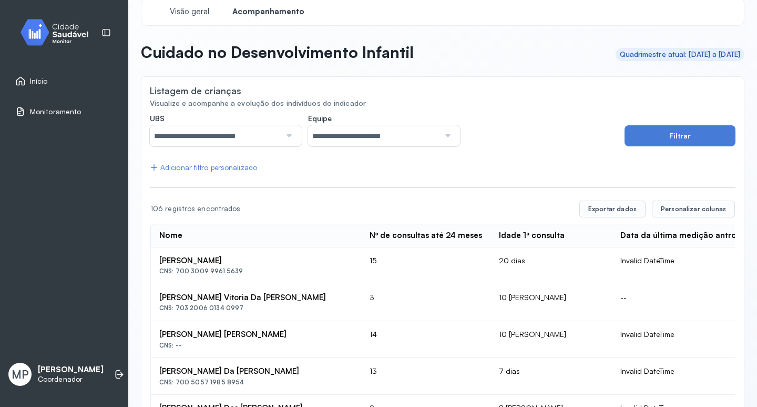
scroll to position [60, 0]
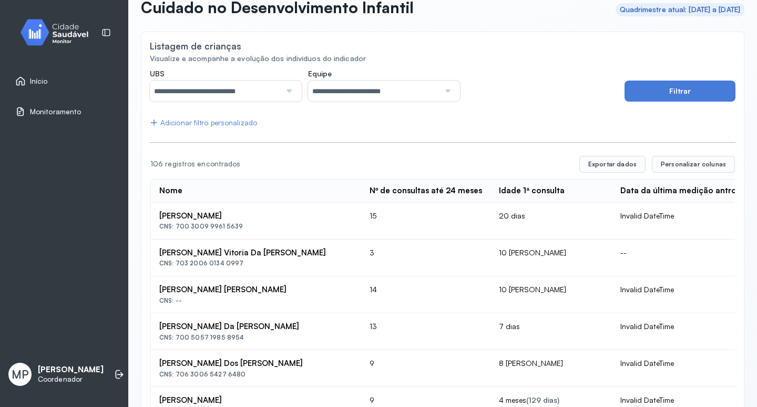
click at [217, 126] on div "Adicionar filtro personalizado" at bounding box center [203, 122] width 107 height 9
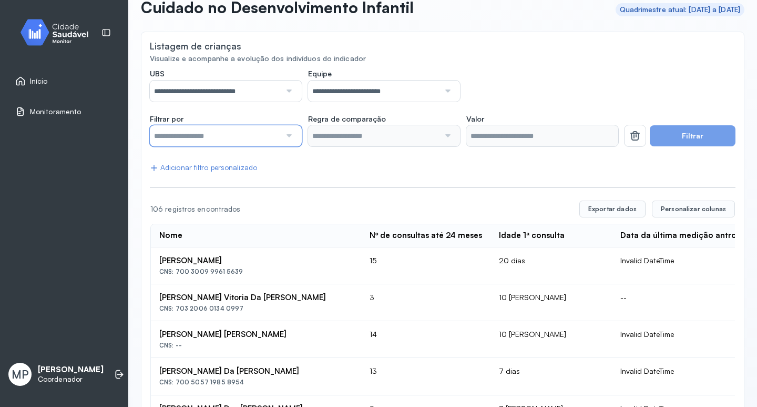
click at [197, 137] on input "text" at bounding box center [215, 135] width 131 height 21
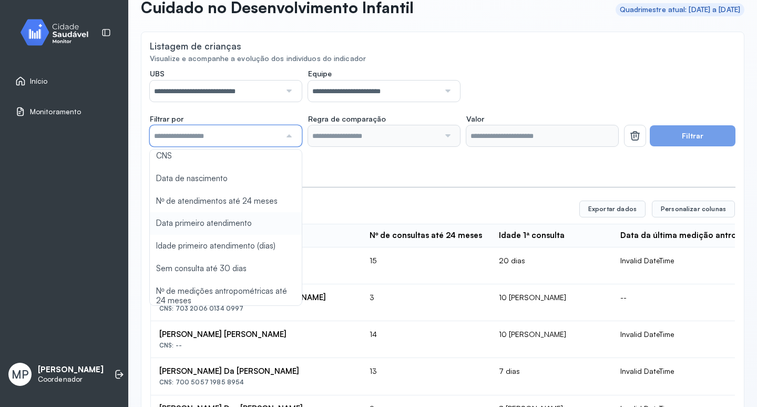
scroll to position [53, 0]
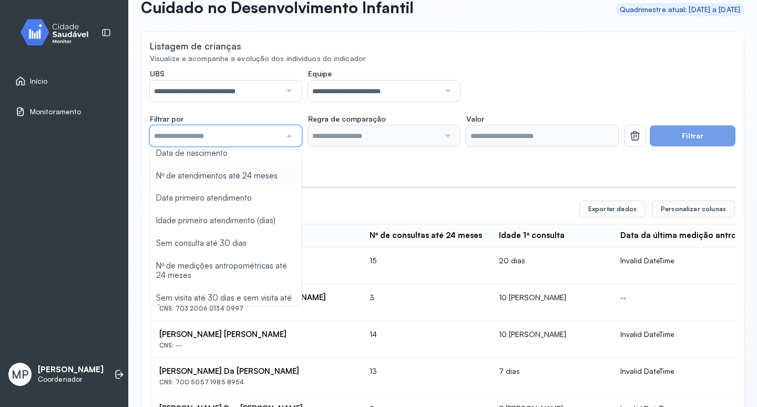
type input "*******"
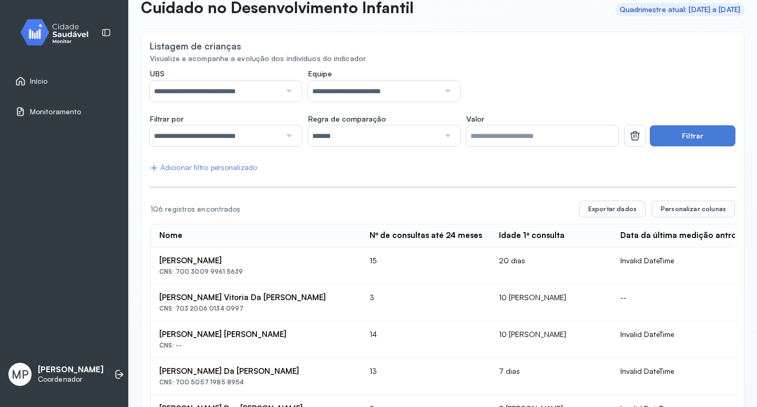
click at [362, 140] on input "*******" at bounding box center [373, 135] width 131 height 21
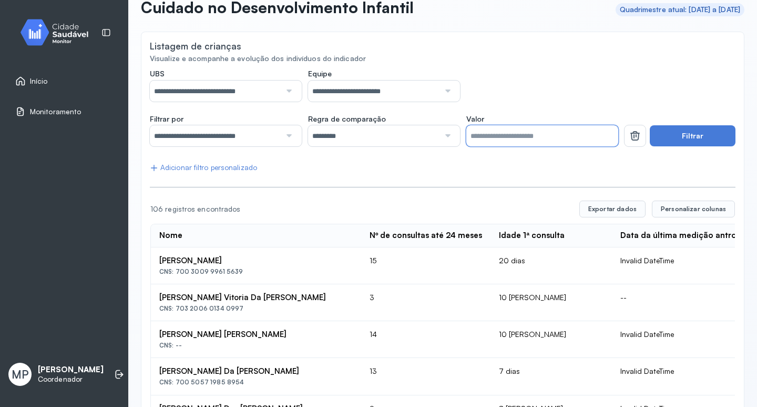
drag, startPoint x: 490, startPoint y: 135, endPoint x: 401, endPoint y: 135, distance: 88.9
click at [401, 135] on div "**********" at bounding box center [384, 130] width 469 height 33
type input "*"
click at [669, 142] on button "Filtrar" at bounding box center [693, 135] width 86 height 21
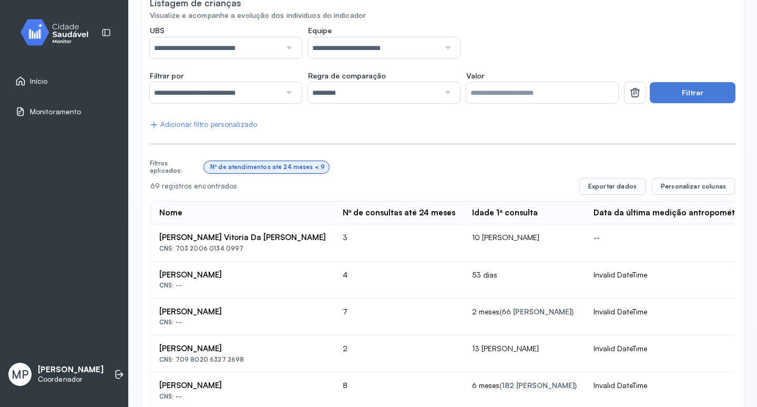
scroll to position [105, 0]
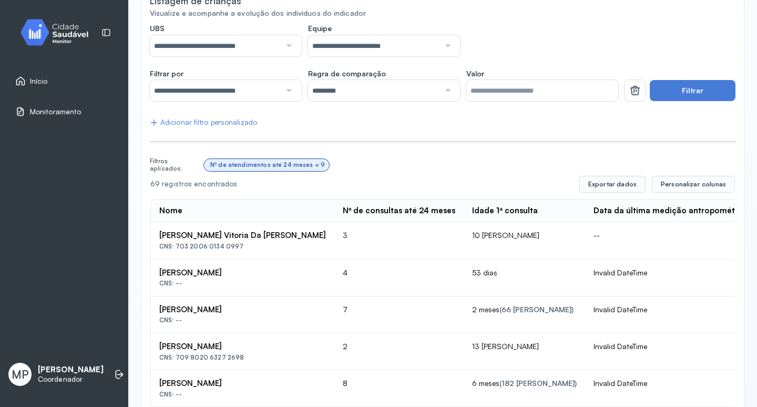
click at [402, 159] on div "Nº de atendimentos até 24 meses < 9" at bounding box center [470, 165] width 532 height 20
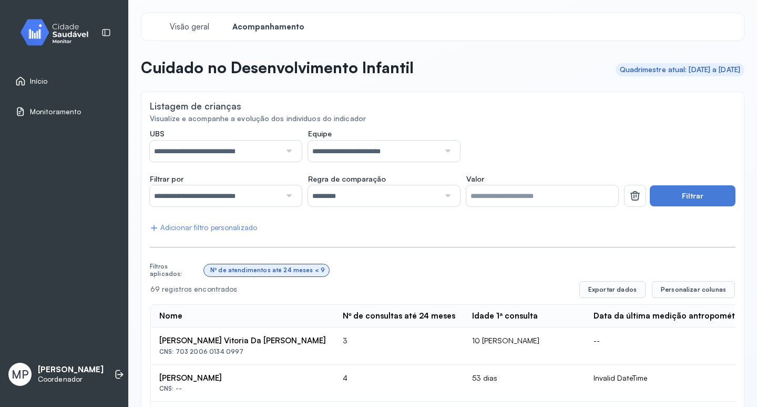
click at [45, 77] on span "Início" at bounding box center [39, 81] width 18 height 9
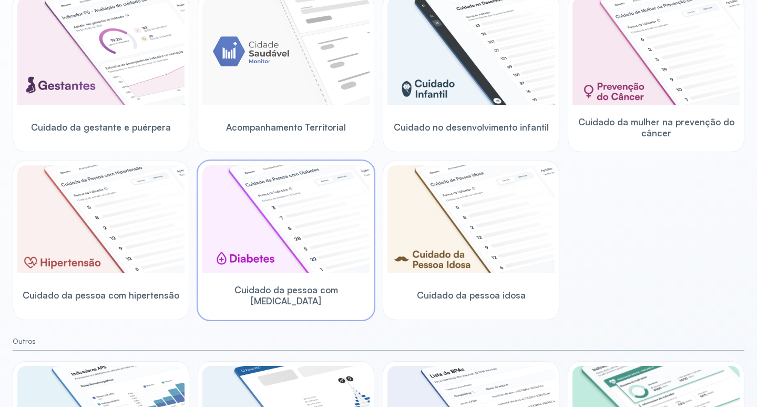
scroll to position [158, 0]
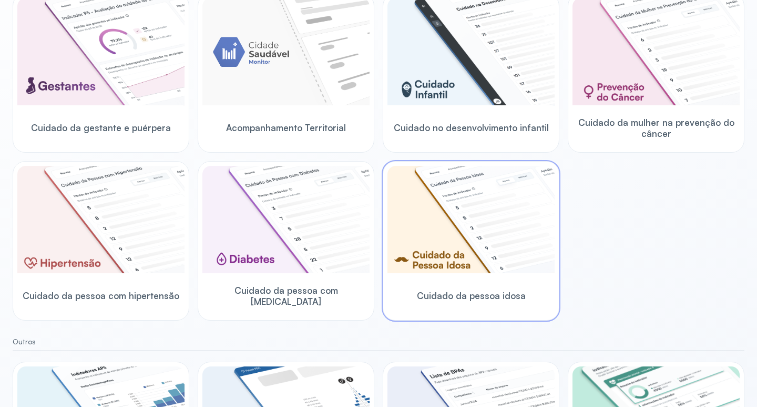
click at [446, 235] on img at bounding box center [471, 219] width 167 height 107
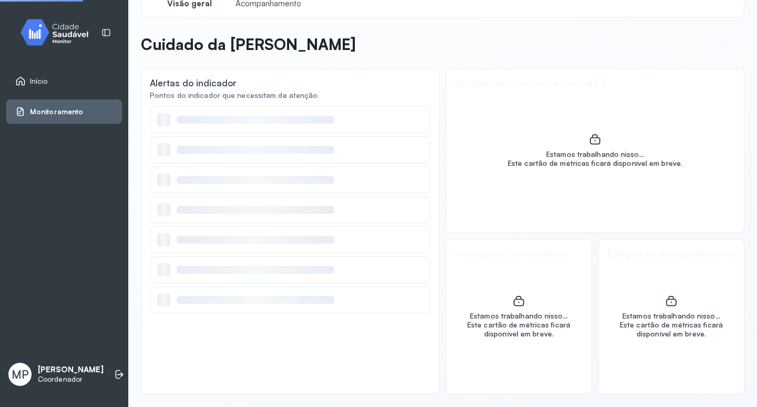
scroll to position [23, 0]
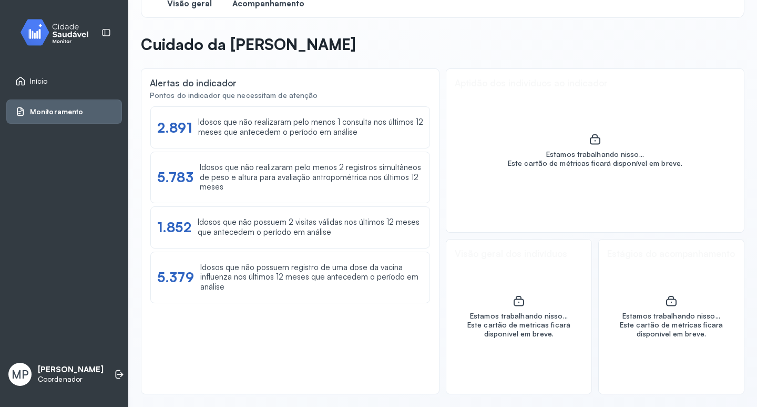
click at [274, 3] on span "Acompanhamento" at bounding box center [269, 4] width 72 height 10
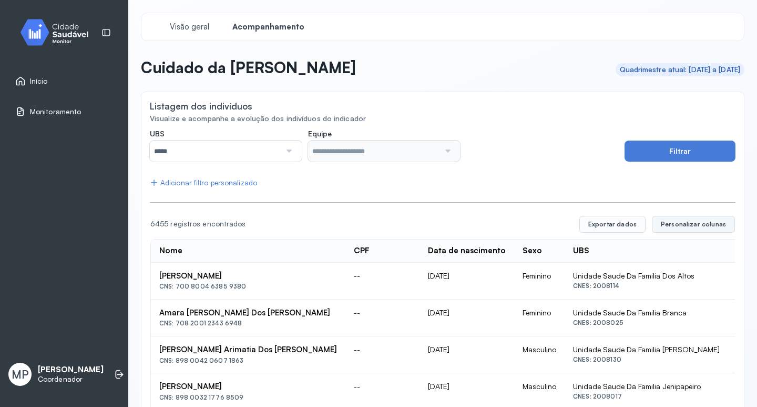
click at [673, 227] on span "Personalizar colunas" at bounding box center [693, 224] width 65 height 8
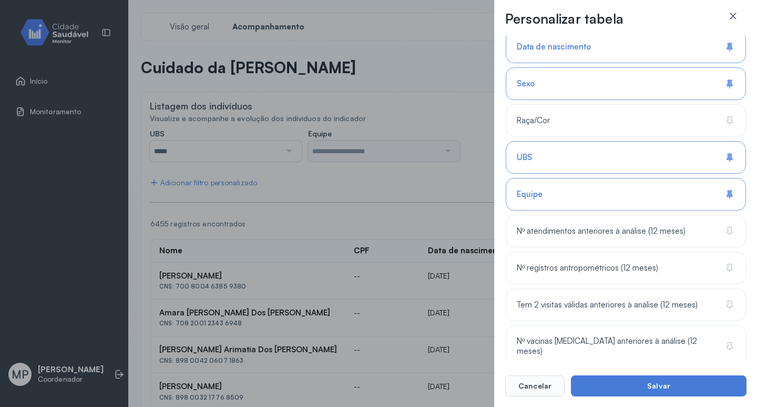
scroll to position [160, 0]
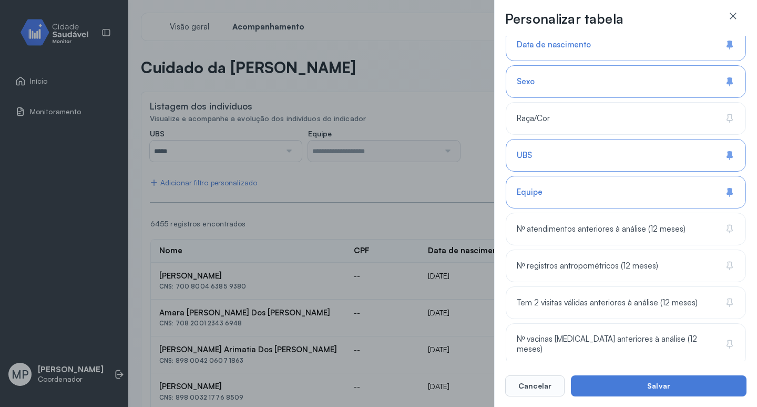
click at [464, 111] on div "Personalizar tabela Selecione as colunas para exibir na tabela. Buscar 6 coluna…" at bounding box center [378, 203] width 757 height 407
click at [738, 15] on icon at bounding box center [733, 16] width 11 height 11
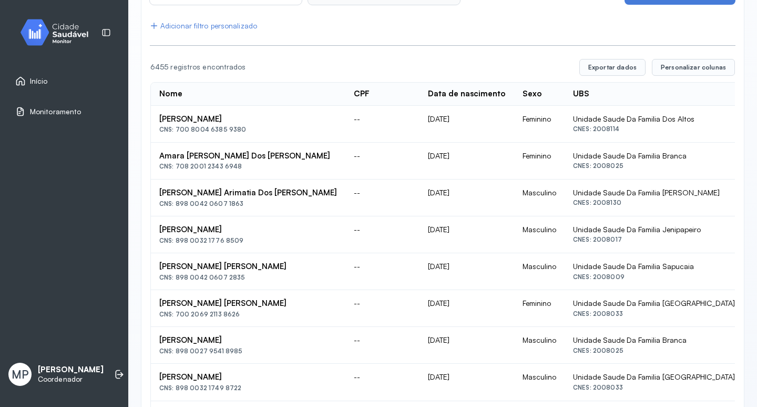
scroll to position [0, 0]
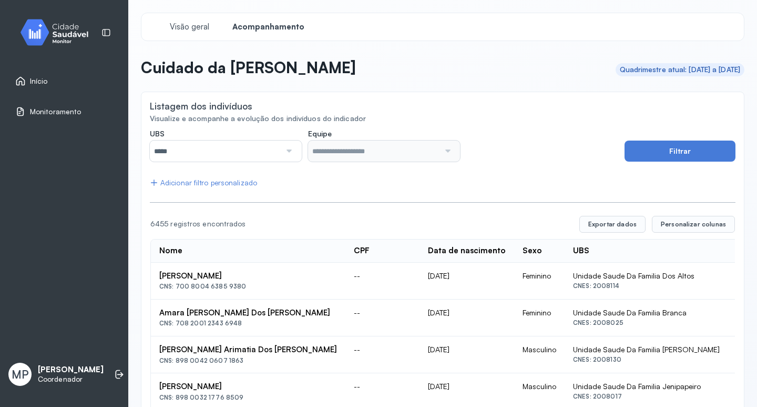
click at [46, 81] on span "Início" at bounding box center [39, 81] width 18 height 9
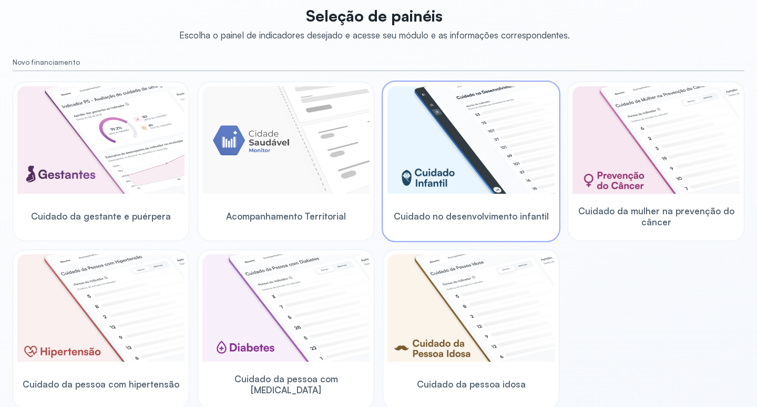
scroll to position [53, 0]
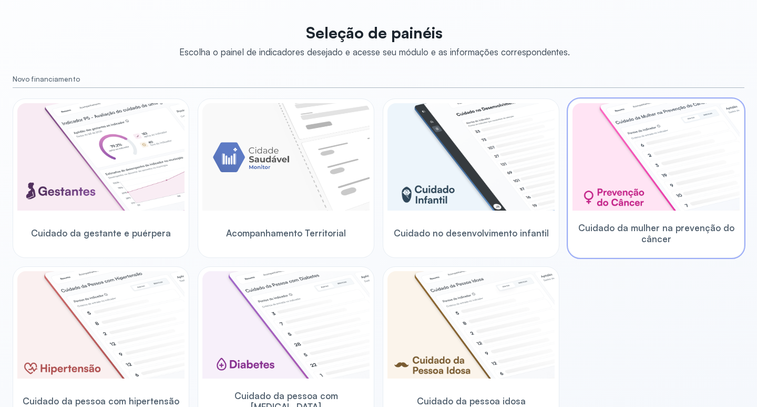
click at [650, 174] on img at bounding box center [656, 156] width 167 height 107
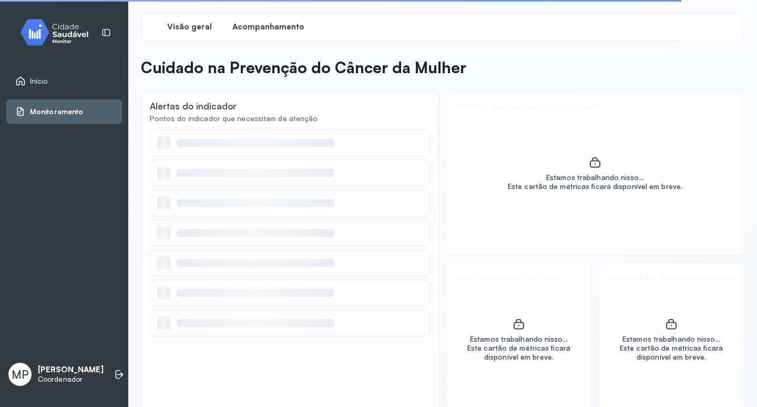
click at [273, 27] on span "Acompanhamento" at bounding box center [269, 27] width 72 height 10
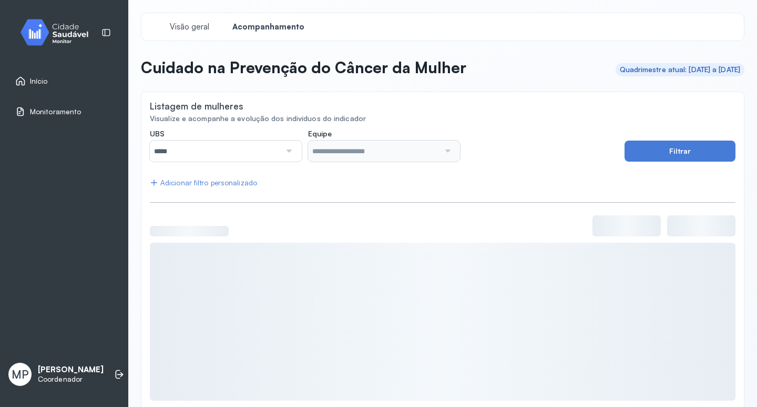
click at [285, 150] on div at bounding box center [288, 150] width 15 height 21
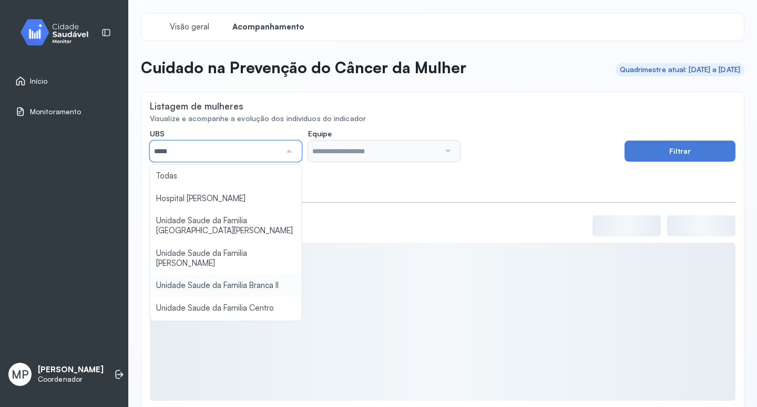
type input "*****"
click at [243, 275] on div "**********" at bounding box center [443, 264] width 586 height 271
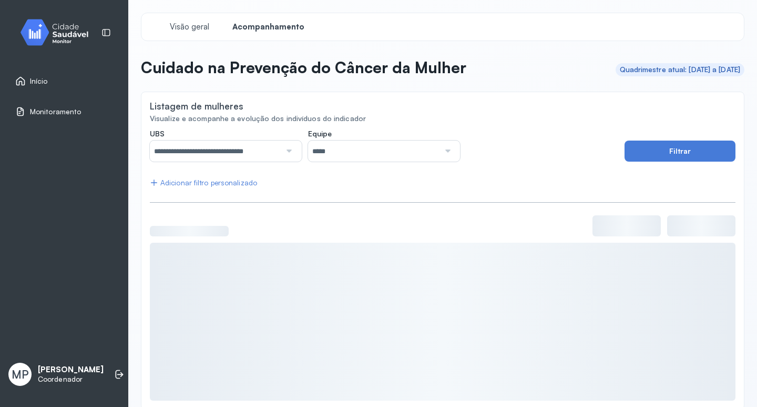
click at [442, 149] on div at bounding box center [447, 150] width 15 height 21
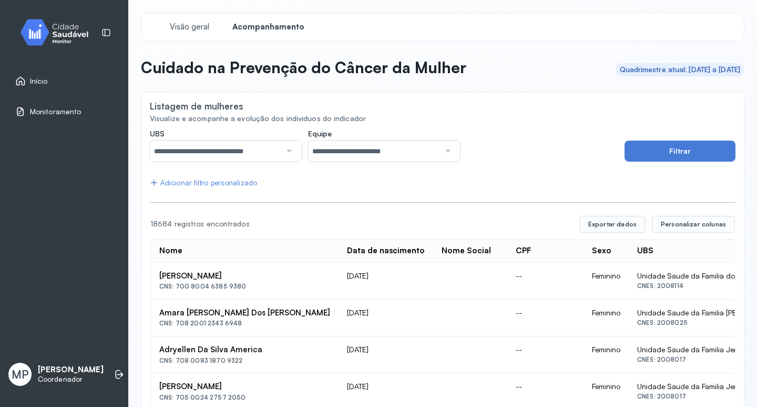
click at [446, 148] on div at bounding box center [447, 150] width 15 height 21
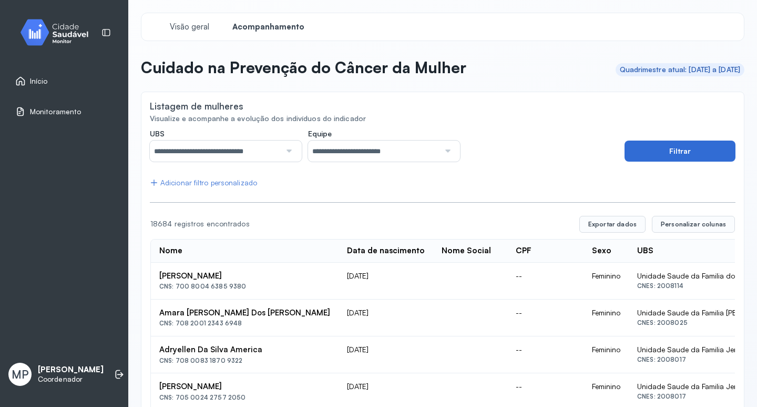
click at [684, 145] on button "Filtrar" at bounding box center [680, 150] width 111 height 21
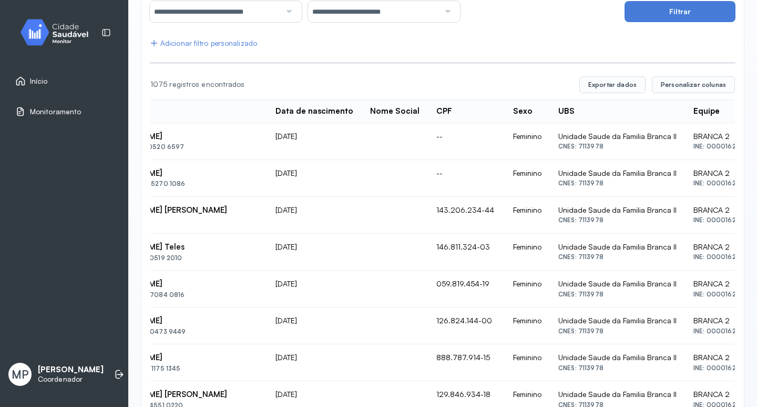
scroll to position [128, 0]
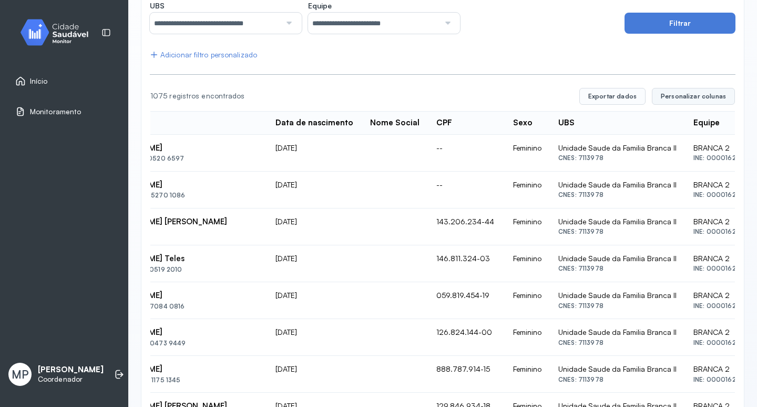
click at [675, 98] on span "Personalizar colunas" at bounding box center [693, 96] width 65 height 8
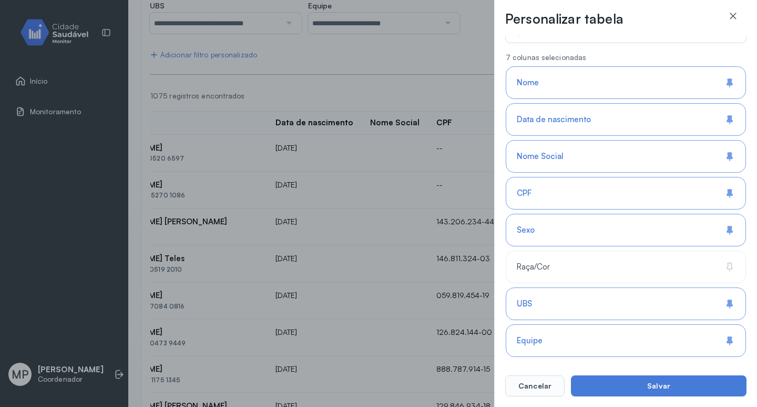
scroll to position [197, 0]
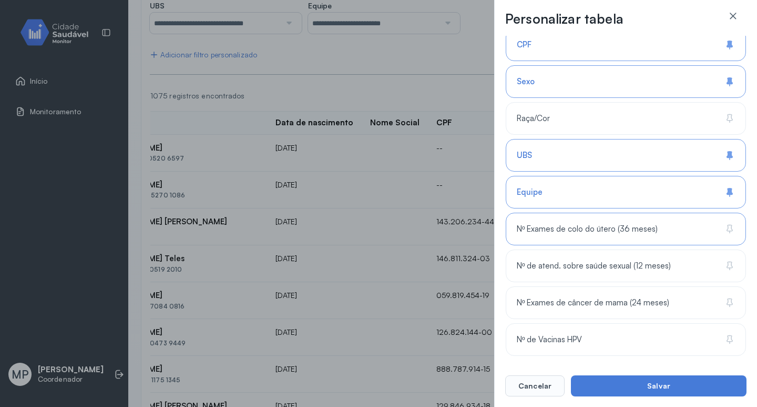
click at [624, 227] on span "Nº Exames de colo do útero (36 meses)" at bounding box center [587, 229] width 141 height 10
click at [619, 236] on div "Nº Exames de colo do útero (36 meses)" at bounding box center [626, 229] width 240 height 33
click at [458, 82] on div "Personalizar tabela Selecione as colunas para exibir na tabela. Buscar 7 coluna…" at bounding box center [378, 203] width 757 height 407
click at [732, 14] on icon at bounding box center [733, 16] width 11 height 11
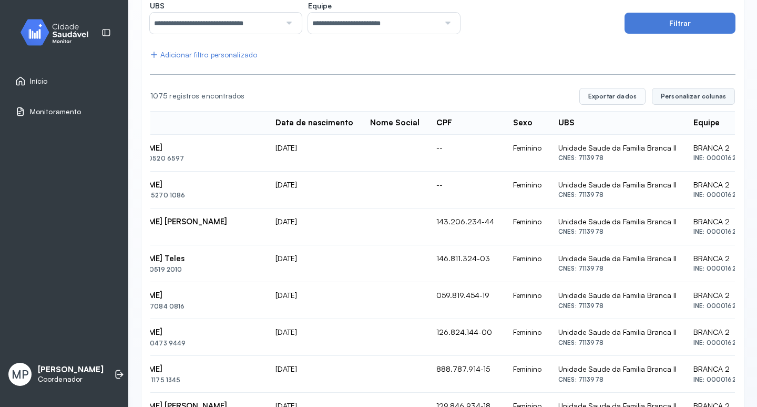
click at [698, 94] on span "Personalizar colunas" at bounding box center [693, 96] width 65 height 8
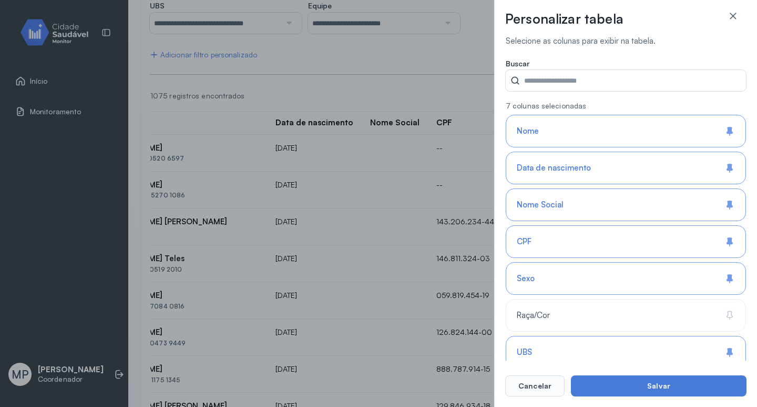
click at [624, 169] on div "Data de nascimento" at bounding box center [626, 167] width 240 height 33
click at [579, 206] on div "Nome Social" at bounding box center [626, 204] width 240 height 33
click at [578, 238] on div "CPF" at bounding box center [626, 241] width 240 height 33
click at [608, 274] on div "Sexo" at bounding box center [626, 278] width 240 height 33
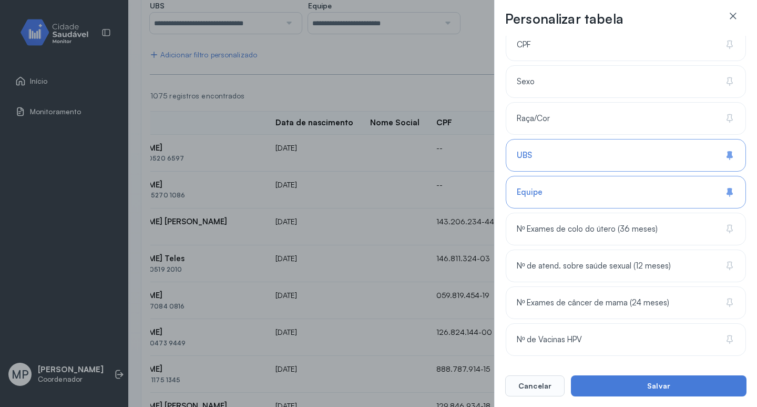
click at [559, 159] on div "UBS" at bounding box center [626, 155] width 240 height 33
click at [568, 190] on div "Equipe" at bounding box center [626, 192] width 240 height 33
click at [571, 231] on span "Nº Exames de colo do útero (36 meses)" at bounding box center [587, 229] width 141 height 10
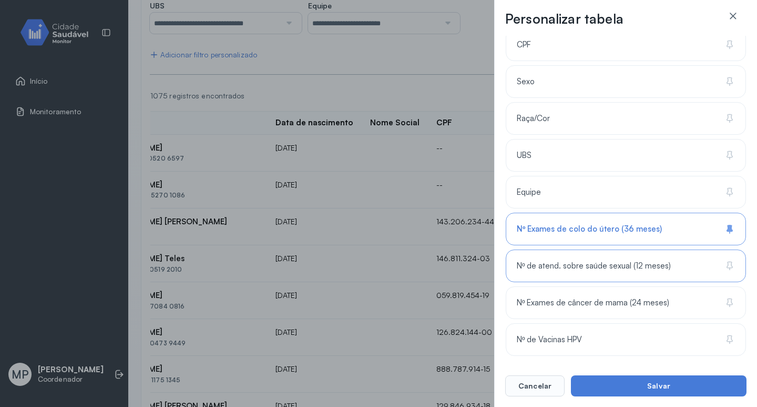
click at [581, 264] on span "Nº de atend. sobre saúde sexual (12 meses)" at bounding box center [594, 266] width 154 height 10
click at [582, 304] on span "Nº Exames de câncer de mama (24 meses)" at bounding box center [593, 303] width 153 height 10
click at [573, 341] on span "Nº de Vacinas HPV" at bounding box center [549, 340] width 65 height 10
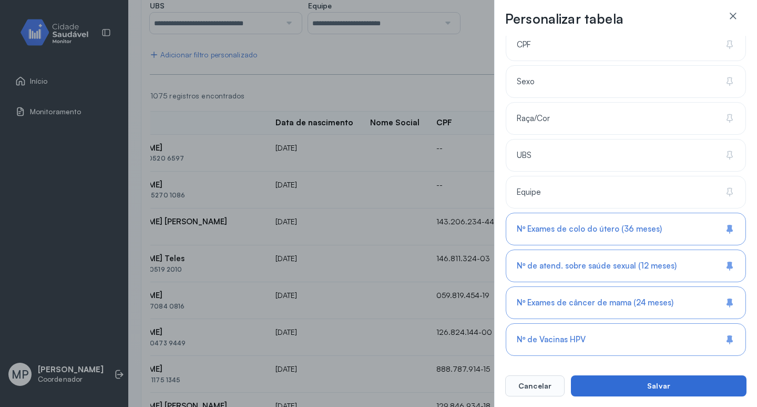
click at [669, 386] on button "Salvar" at bounding box center [659, 385] width 176 height 21
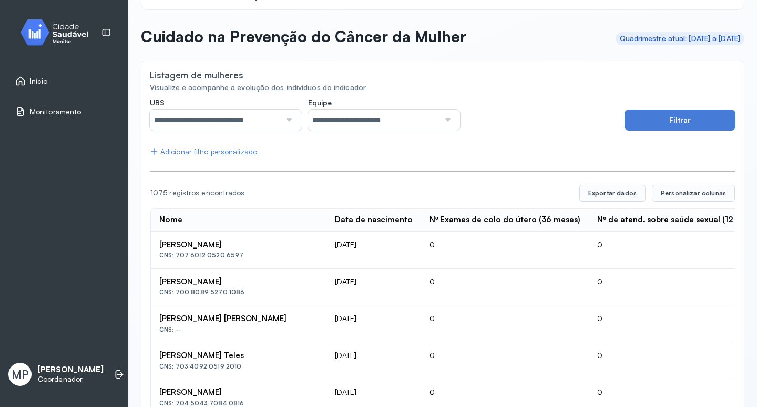
scroll to position [53, 0]
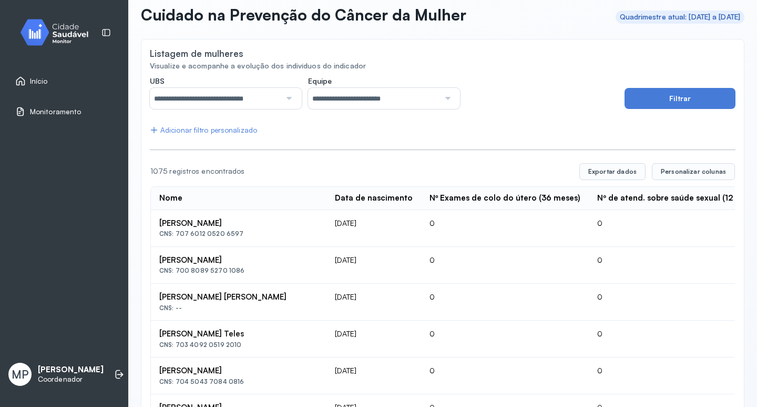
click at [193, 132] on div "Adicionar filtro personalizado" at bounding box center [203, 130] width 107 height 9
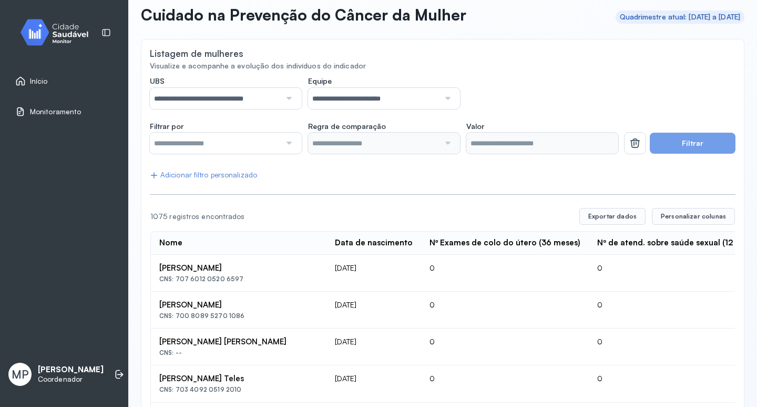
click at [286, 141] on div at bounding box center [288, 143] width 15 height 21
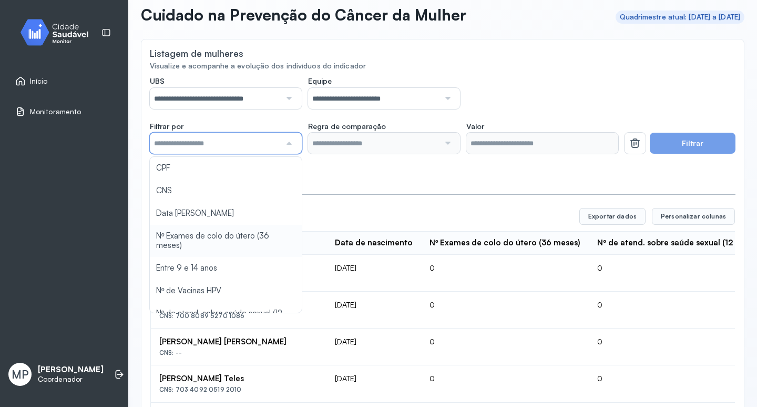
type input "*******"
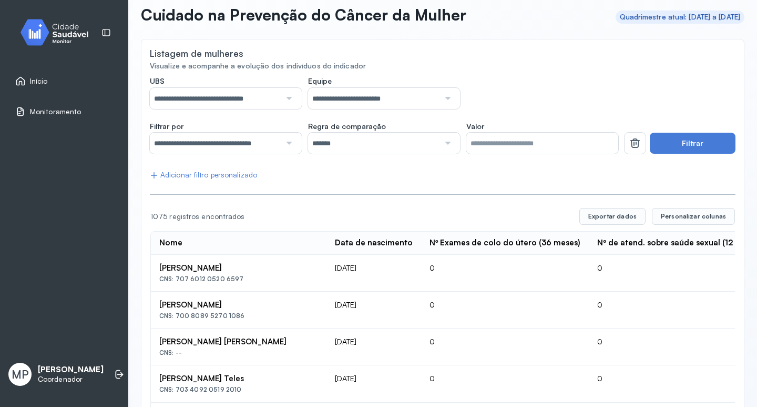
click at [441, 143] on div at bounding box center [447, 143] width 15 height 21
click at [482, 144] on input "*" at bounding box center [543, 143] width 152 height 21
type input "*"
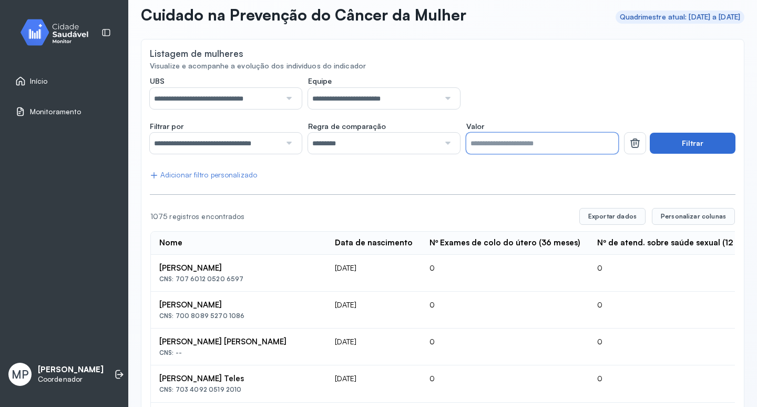
type input "**"
click at [695, 142] on button "Filtrar" at bounding box center [693, 143] width 86 height 21
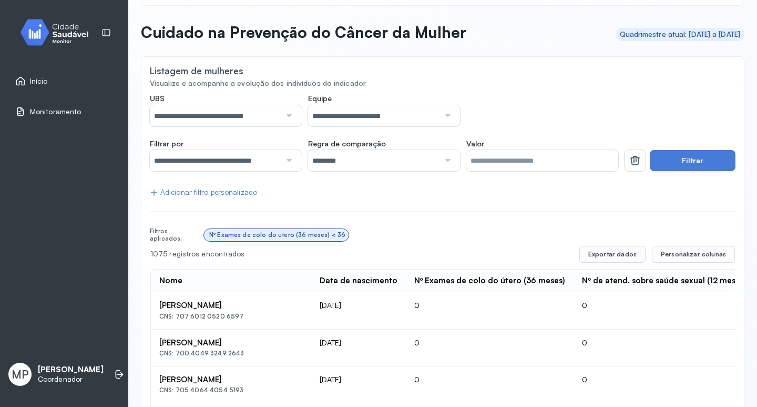
scroll to position [0, 0]
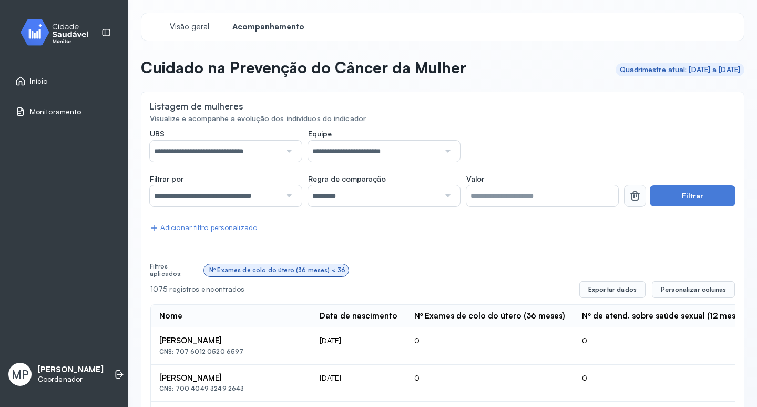
click at [630, 194] on icon at bounding box center [635, 195] width 13 height 13
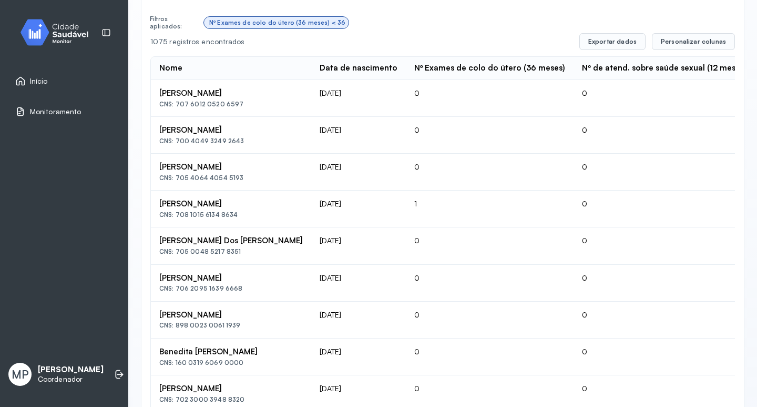
scroll to position [53, 0]
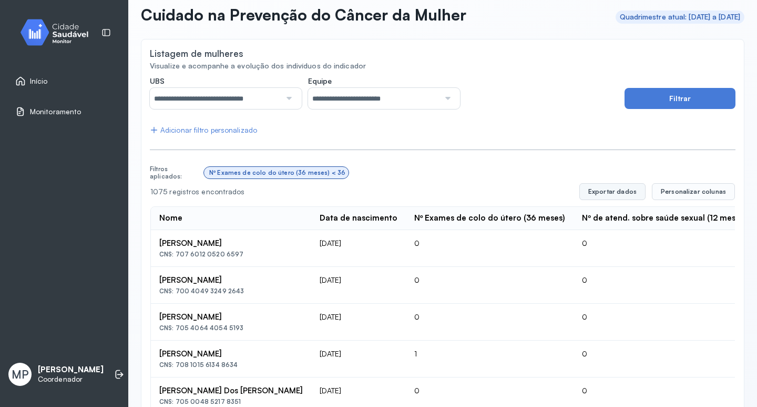
click at [604, 188] on button "Exportar dados" at bounding box center [613, 191] width 66 height 17
click at [693, 193] on span "Personalizar colunas" at bounding box center [693, 191] width 65 height 8
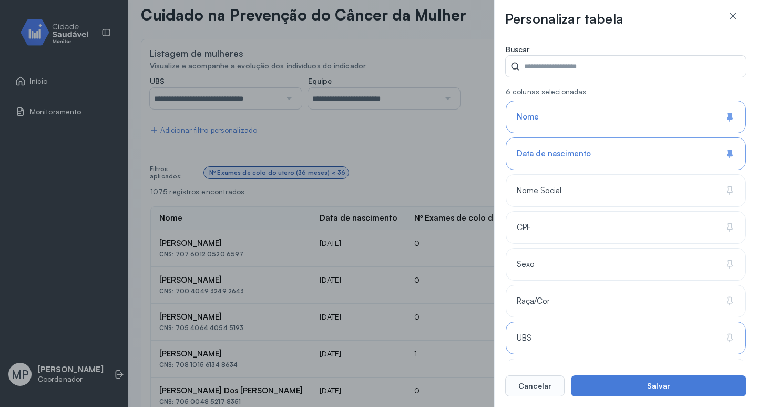
scroll to position [0, 0]
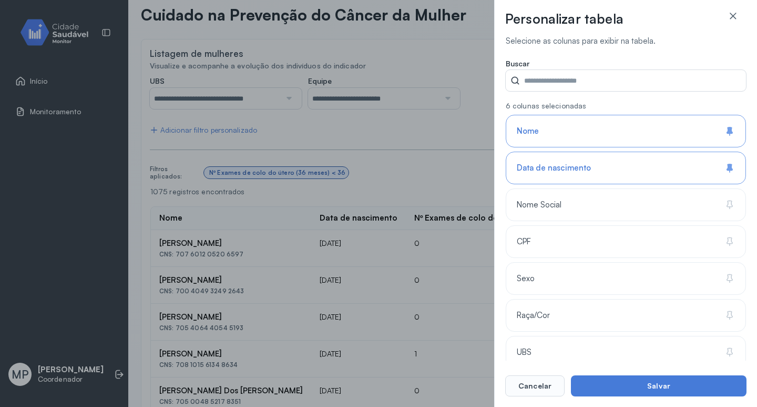
click at [411, 120] on div "Personalizar tabela Selecione as colunas para exibir na tabela. Buscar 6 coluna…" at bounding box center [378, 203] width 757 height 407
click at [422, 173] on div "Personalizar tabela Selecione as colunas para exibir na tabela. Buscar 6 coluna…" at bounding box center [378, 203] width 757 height 407
click at [735, 13] on icon at bounding box center [733, 16] width 11 height 11
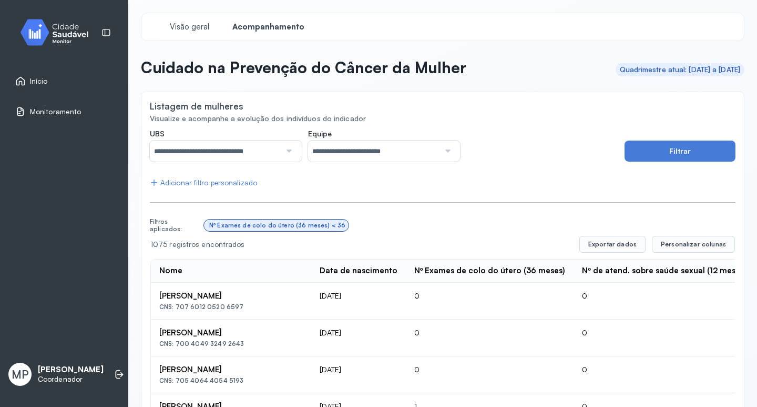
click at [246, 184] on div "Adicionar filtro personalizado" at bounding box center [203, 182] width 107 height 9
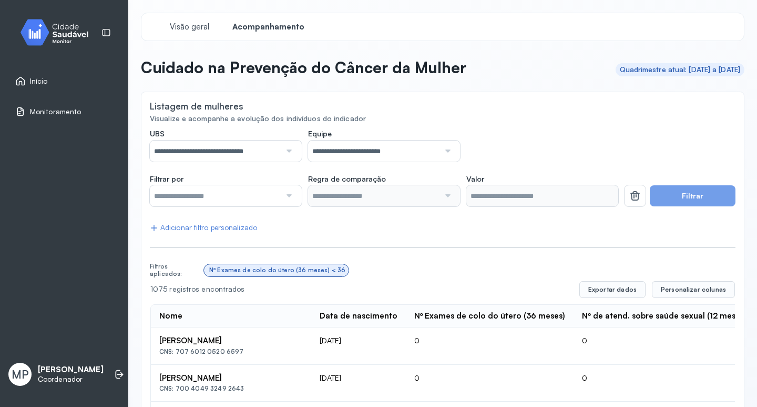
click at [286, 195] on div at bounding box center [288, 195] width 15 height 21
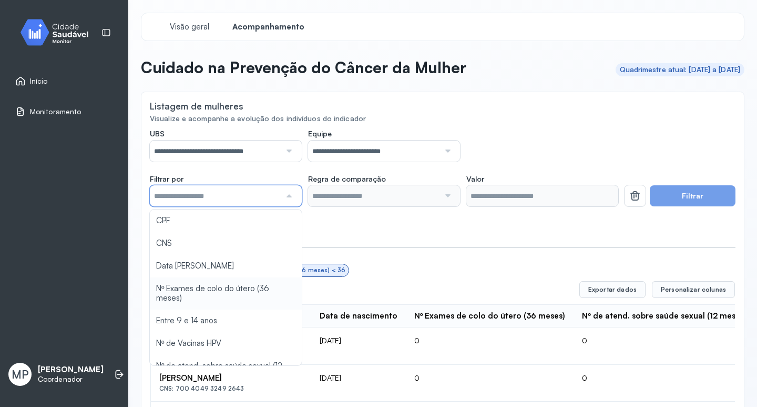
type input "*******"
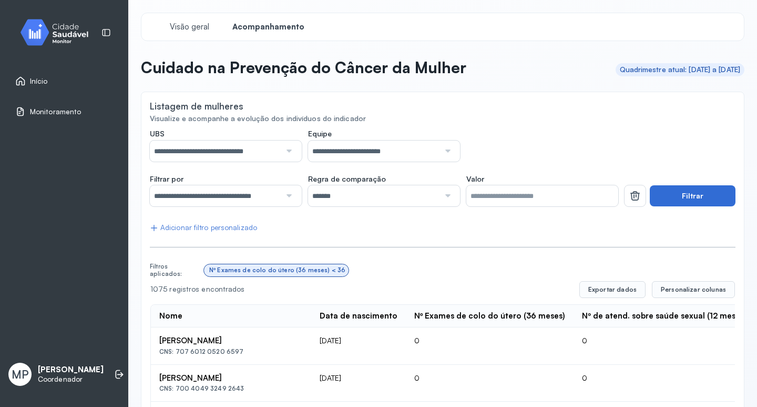
click at [674, 192] on button "Filtrar" at bounding box center [693, 195] width 86 height 21
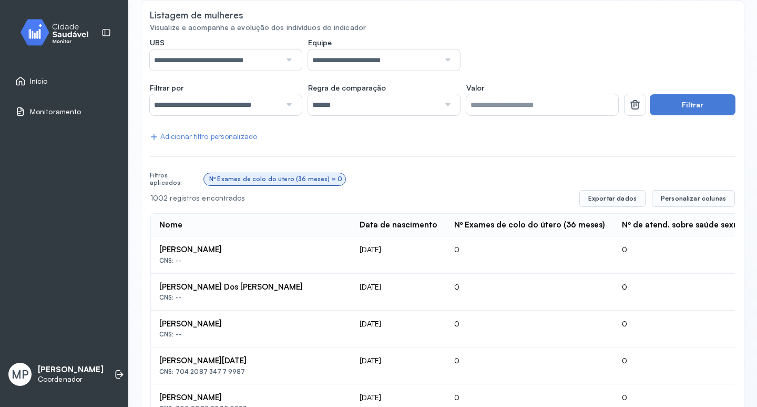
scroll to position [105, 0]
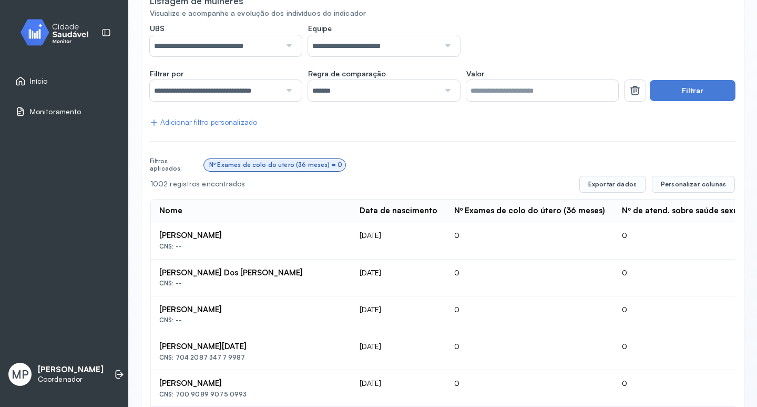
click at [290, 88] on div at bounding box center [288, 90] width 15 height 21
click at [673, 86] on button "Filtrar" at bounding box center [693, 90] width 86 height 21
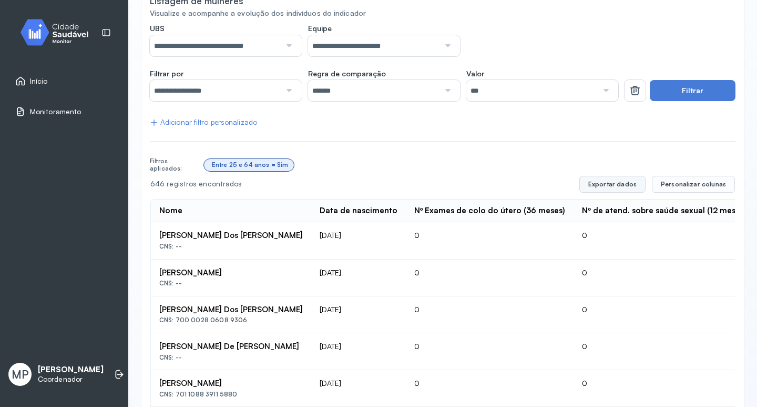
click at [609, 184] on button "Exportar dados" at bounding box center [613, 184] width 66 height 17
click at [337, 162] on div "Entre 25 e 64 anos = Sim" at bounding box center [470, 165] width 532 height 20
click at [59, 111] on span "Monitoramento" at bounding box center [55, 111] width 51 height 9
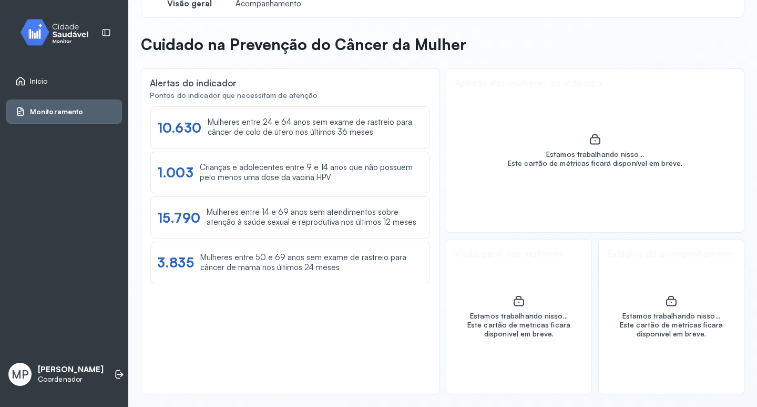
click at [33, 79] on span "Início" at bounding box center [39, 81] width 18 height 9
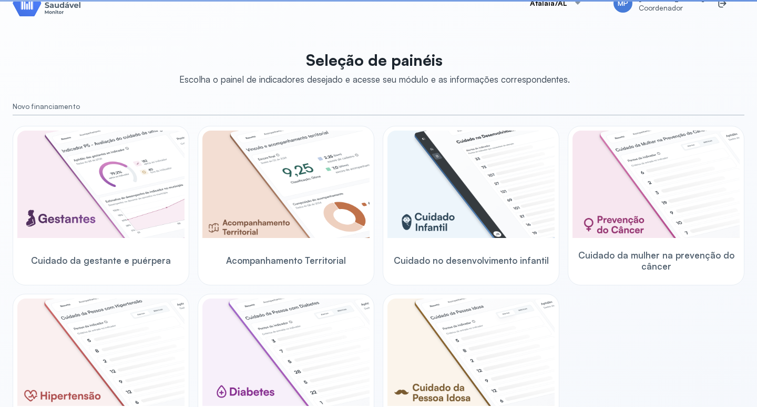
scroll to position [105, 0]
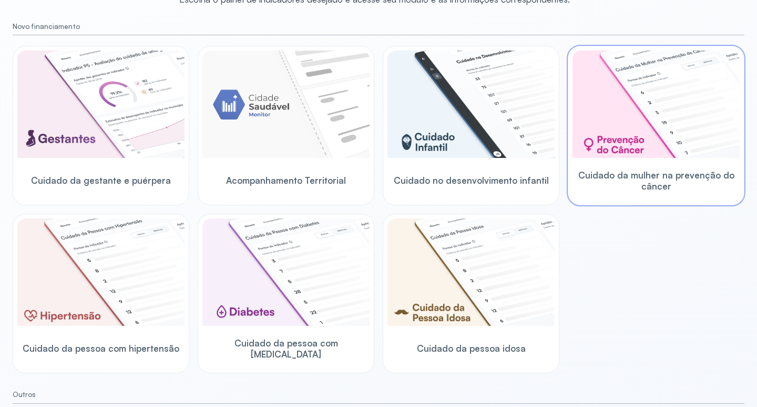
click at [652, 150] on img at bounding box center [656, 103] width 167 height 107
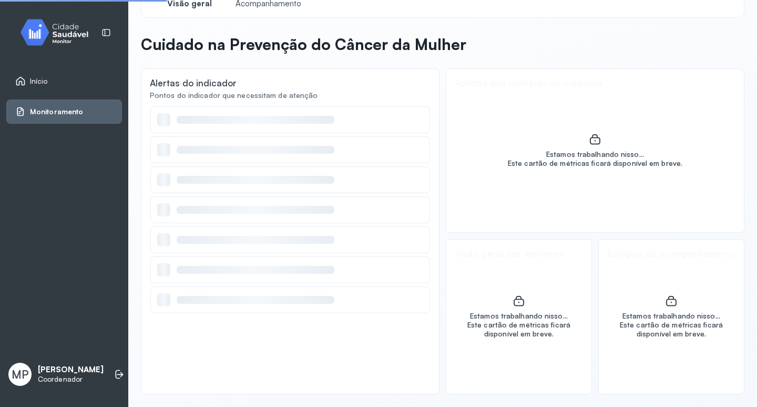
scroll to position [23, 0]
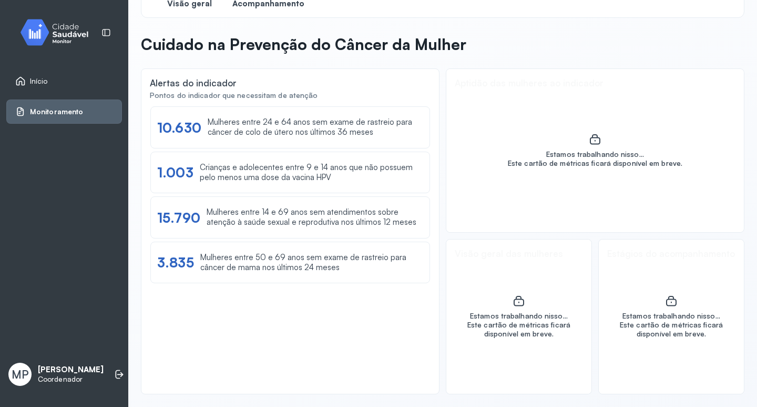
click at [252, 1] on span "Acompanhamento" at bounding box center [269, 4] width 72 height 10
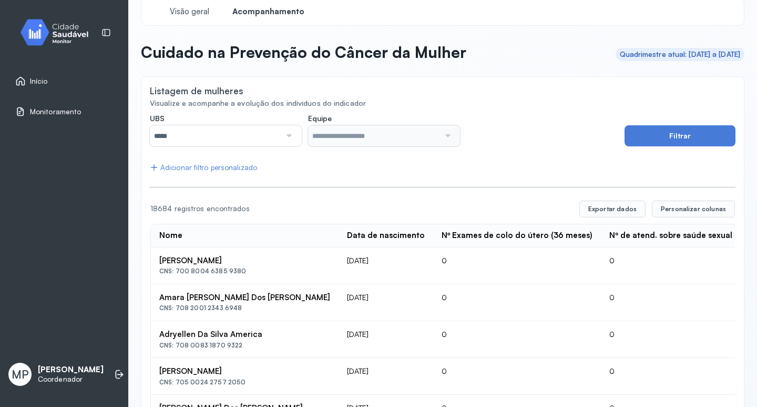
scroll to position [105, 0]
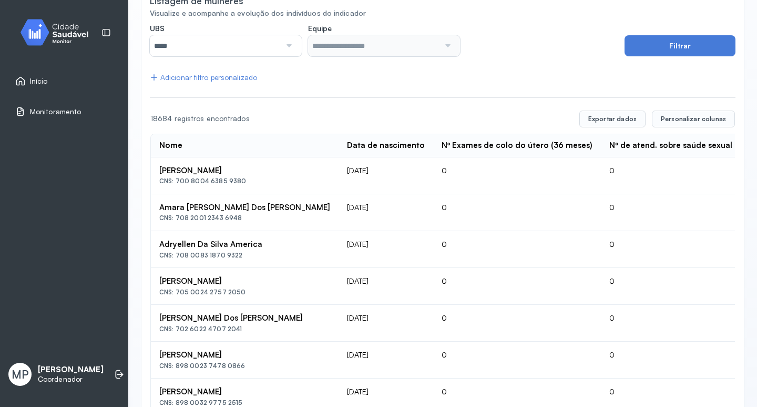
click at [339, 134] on th "Data de nascimento" at bounding box center [386, 145] width 95 height 23
click at [287, 44] on div at bounding box center [288, 45] width 15 height 21
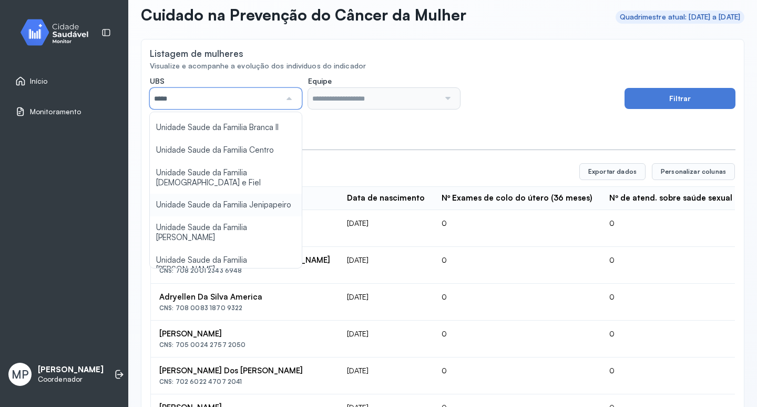
type input "*****"
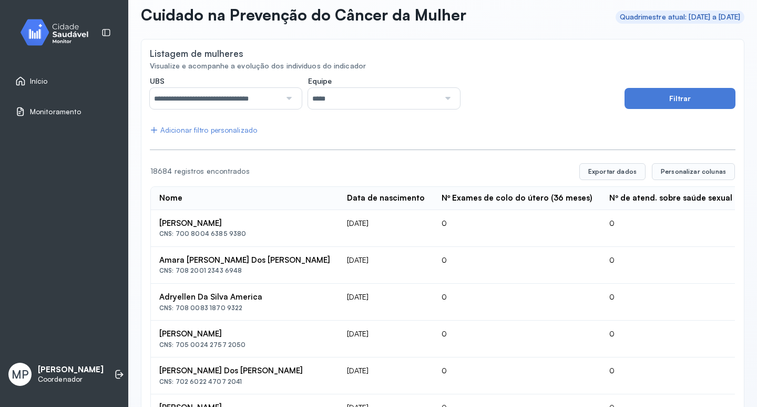
click at [442, 97] on div at bounding box center [447, 98] width 15 height 21
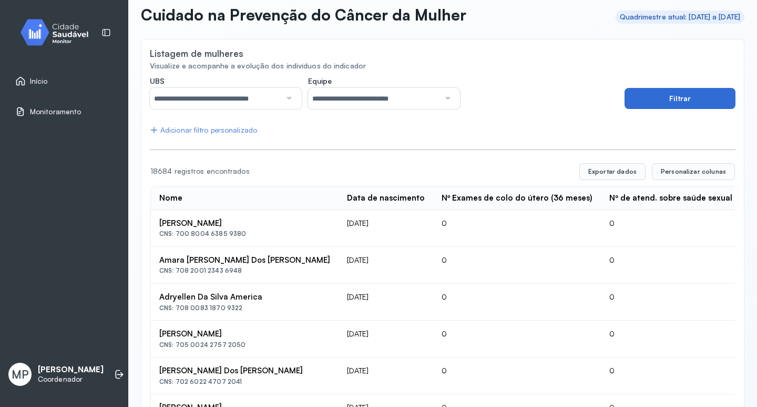
click at [645, 95] on button "Filtrar" at bounding box center [680, 98] width 111 height 21
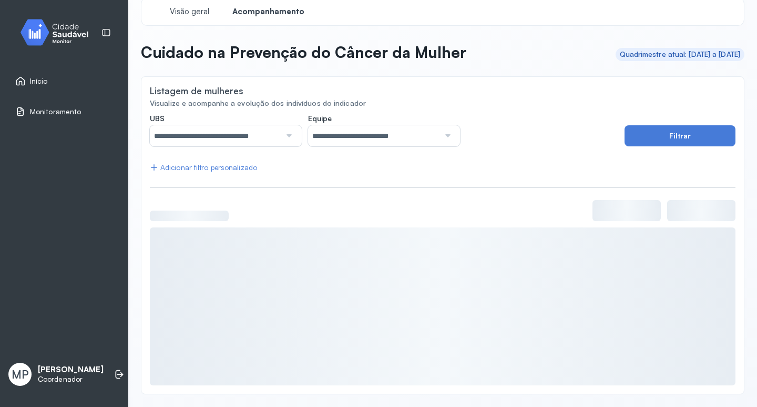
scroll to position [53, 0]
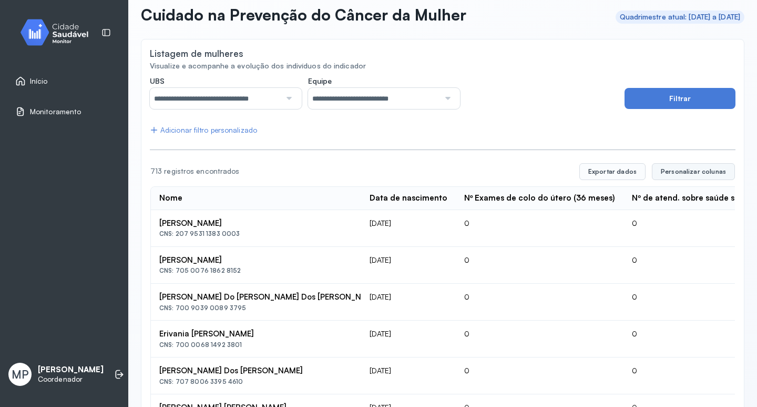
click at [678, 171] on span "Personalizar colunas" at bounding box center [693, 171] width 65 height 8
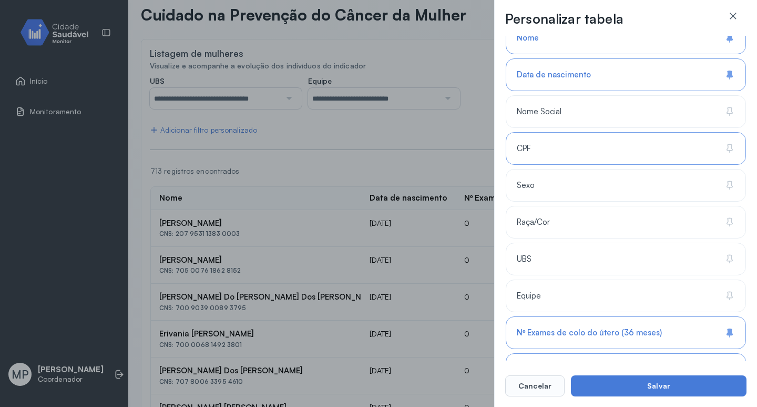
scroll to position [197, 0]
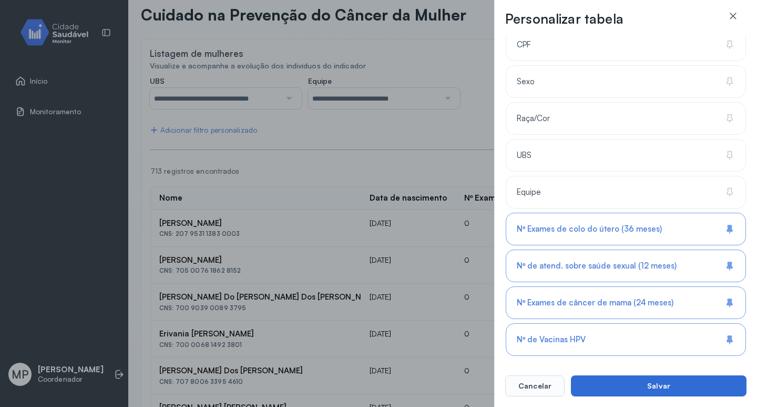
click at [669, 383] on button "Salvar" at bounding box center [659, 385] width 176 height 21
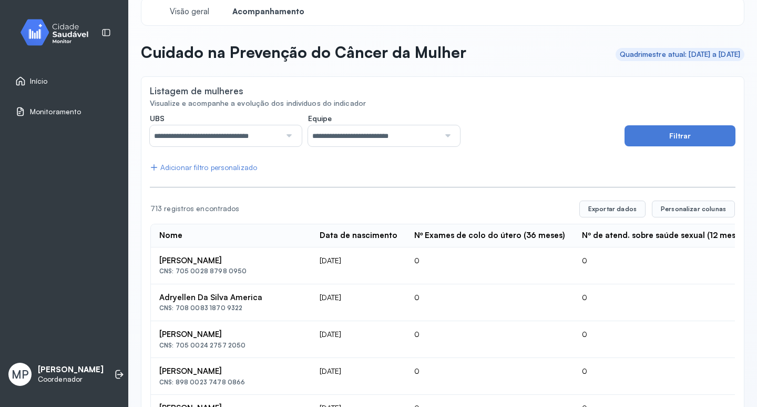
scroll to position [53, 0]
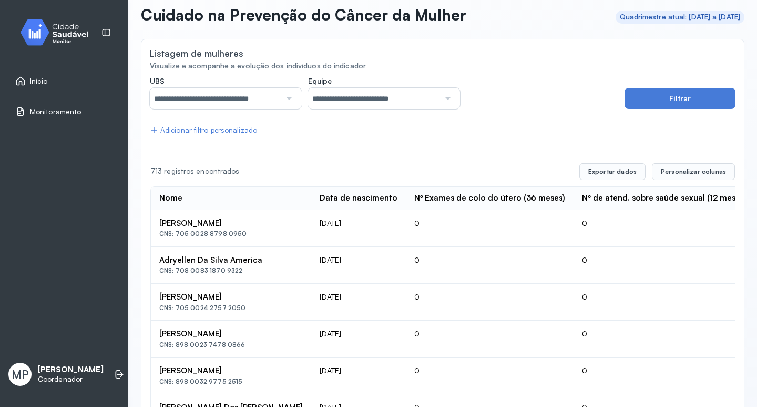
click at [214, 128] on div "Adicionar filtro personalizado" at bounding box center [203, 130] width 107 height 9
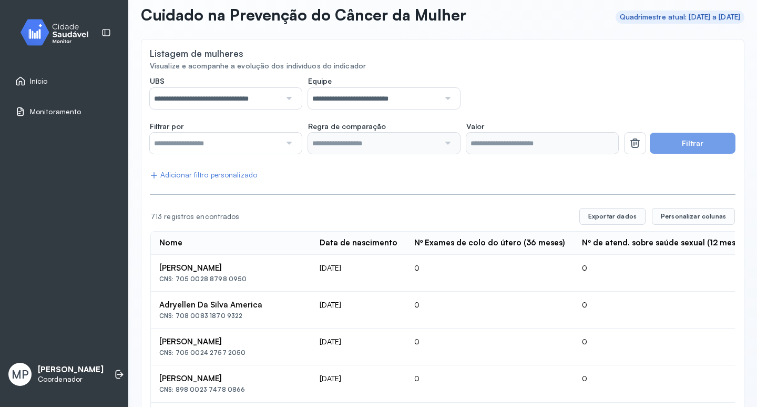
click at [290, 145] on div at bounding box center [288, 143] width 15 height 21
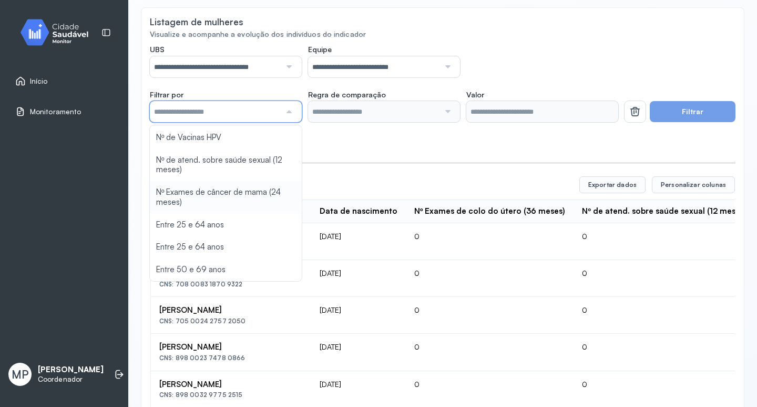
scroll to position [105, 0]
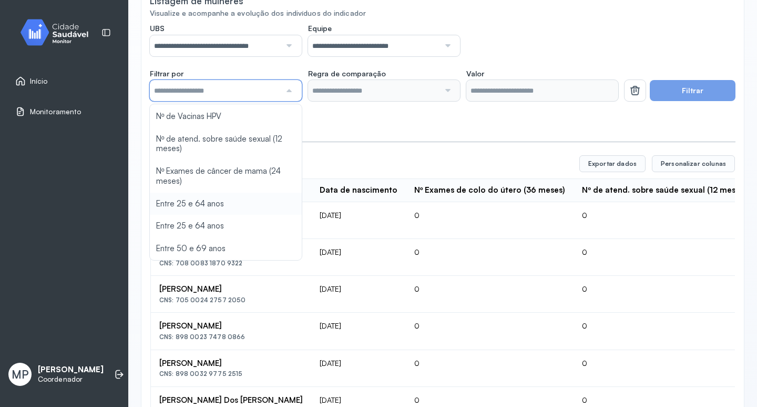
type input "*******"
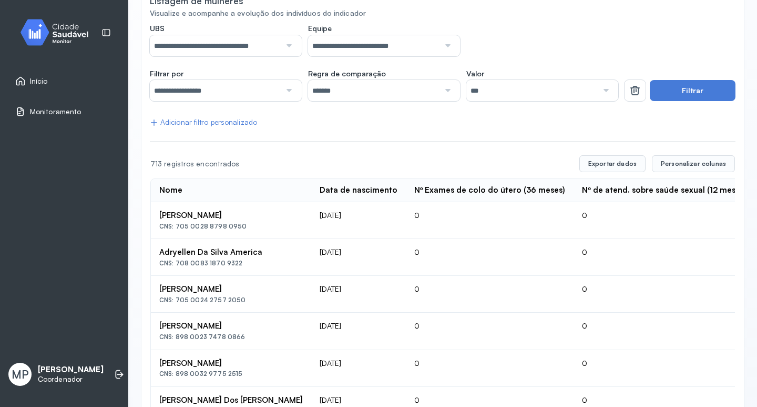
click at [687, 87] on button "Filtrar" at bounding box center [693, 90] width 86 height 21
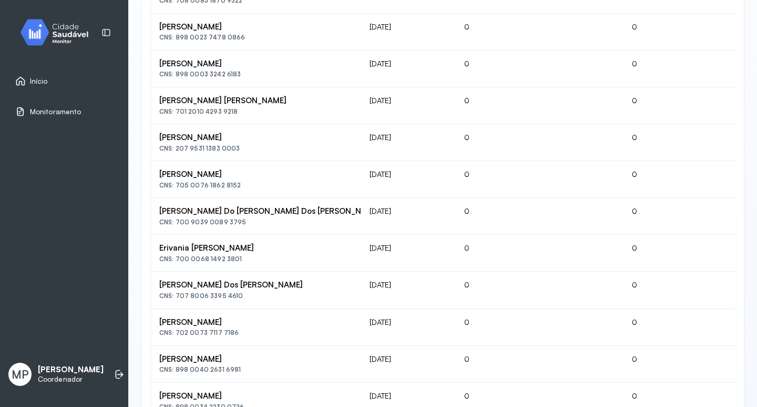
scroll to position [0, 0]
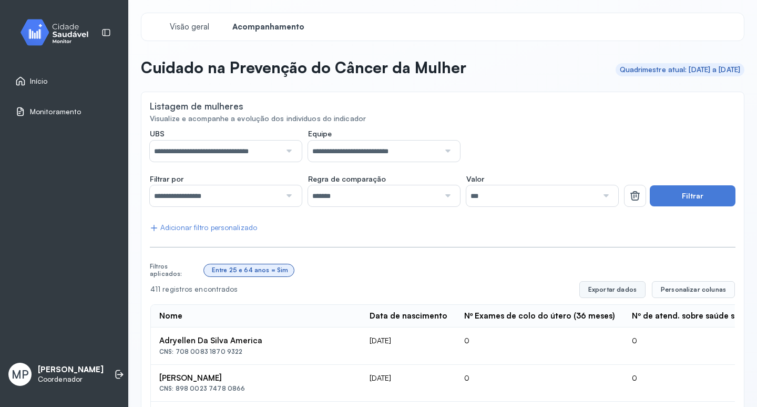
click at [610, 290] on button "Exportar dados" at bounding box center [613, 289] width 66 height 17
click at [295, 194] on div "**********" at bounding box center [226, 195] width 152 height 21
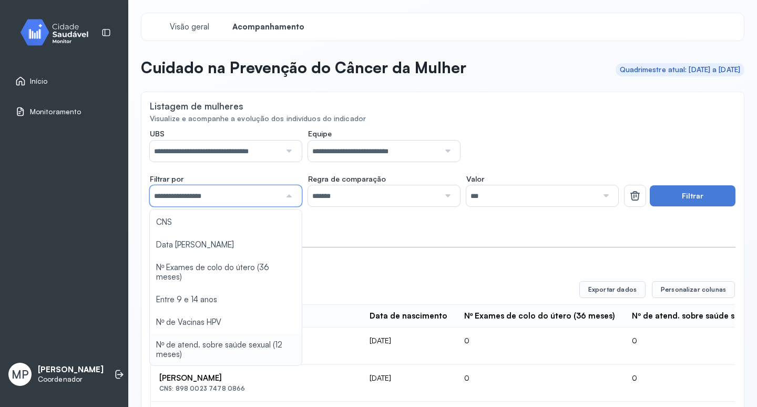
scroll to position [16, 0]
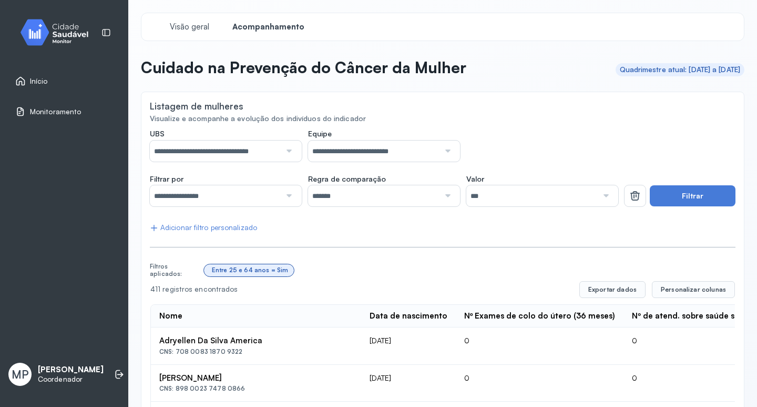
click at [688, 190] on button "Filtrar" at bounding box center [693, 195] width 86 height 21
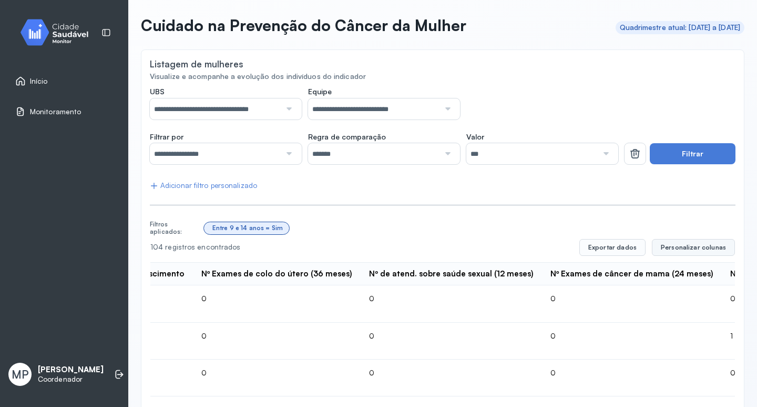
scroll to position [0, 0]
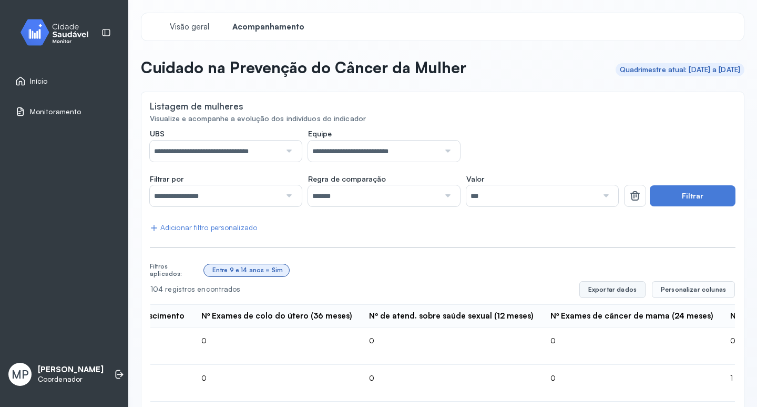
click at [616, 289] on button "Exportar dados" at bounding box center [613, 289] width 66 height 17
click at [287, 197] on div at bounding box center [288, 195] width 15 height 21
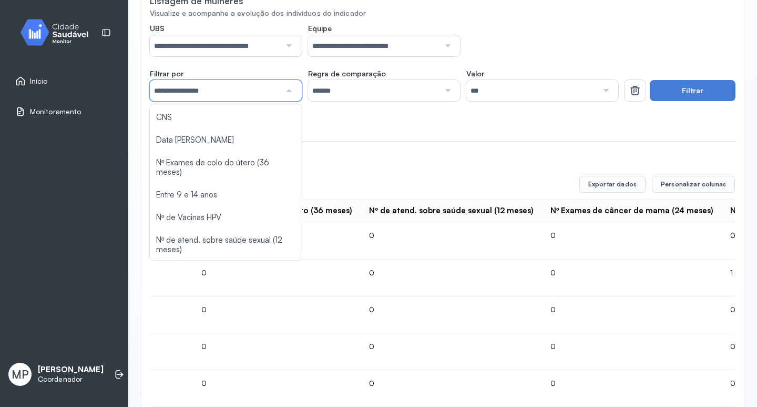
scroll to position [16, 0]
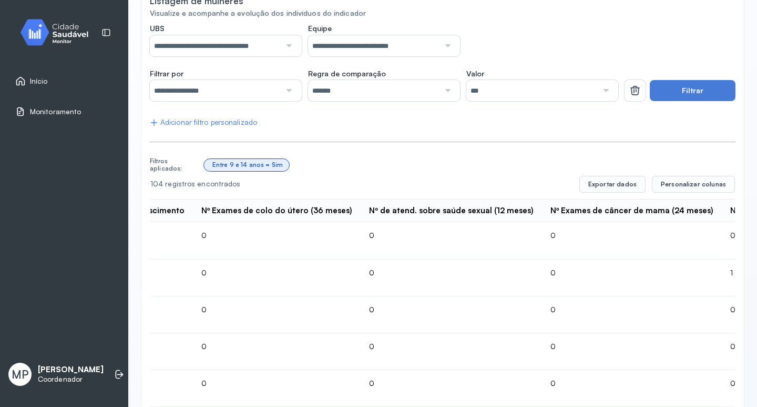
click at [287, 88] on div at bounding box center [288, 90] width 15 height 21
click at [631, 90] on icon at bounding box center [635, 90] width 13 height 13
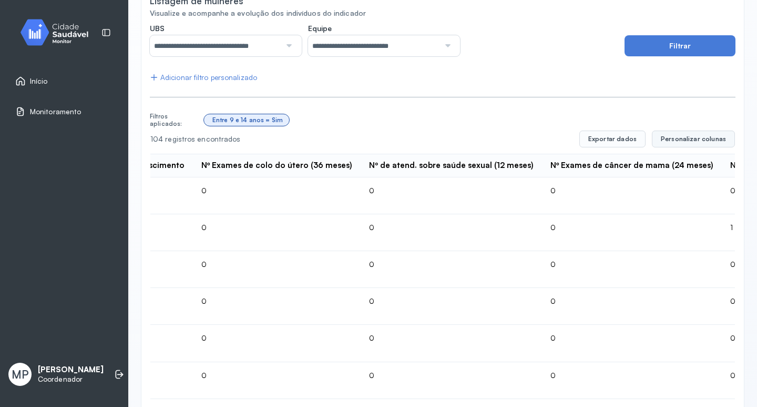
click at [695, 134] on button "Personalizar colunas" at bounding box center [693, 138] width 83 height 17
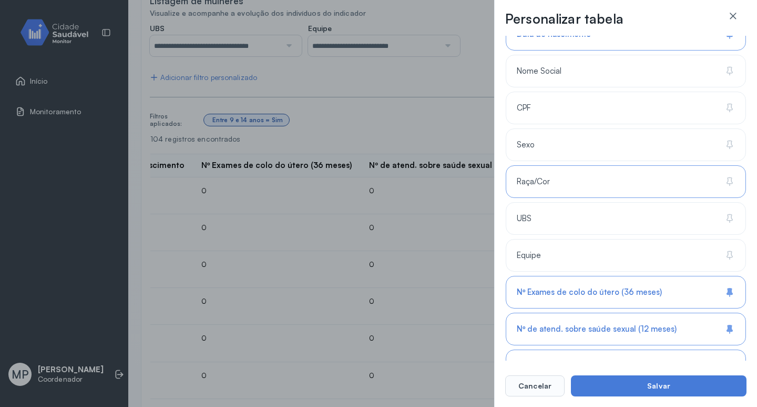
scroll to position [197, 0]
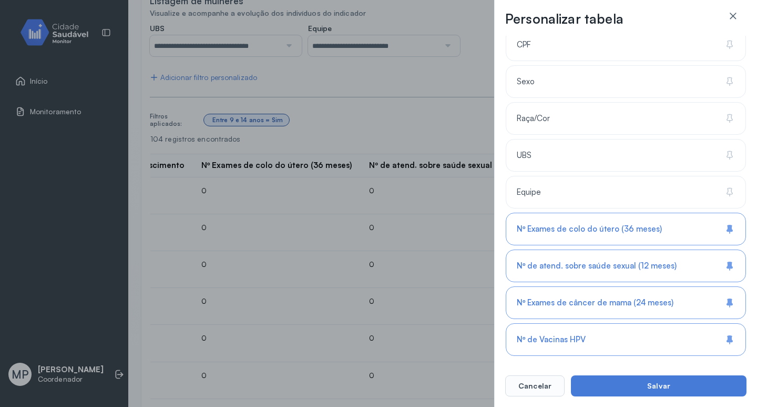
click at [379, 246] on div "Personalizar tabela Selecione as colunas para exibir na tabela. Buscar 6 coluna…" at bounding box center [378, 203] width 757 height 407
drag, startPoint x: 733, startPoint y: 14, endPoint x: 691, endPoint y: 105, distance: 101.0
click at [733, 16] on icon at bounding box center [733, 16] width 11 height 11
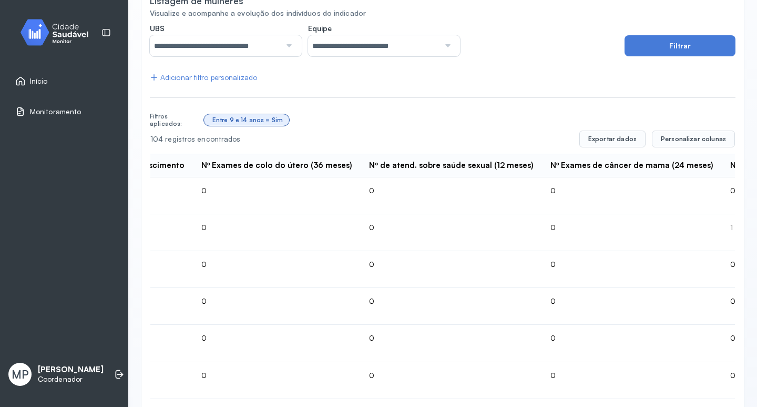
click at [183, 78] on div "Adicionar filtro personalizado" at bounding box center [203, 77] width 107 height 9
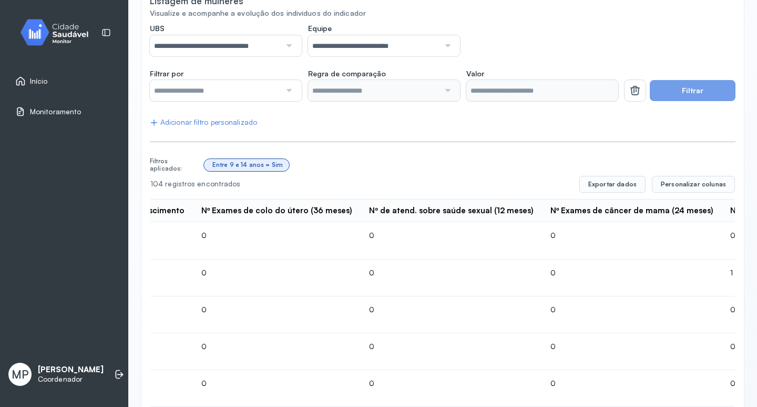
click at [290, 90] on div at bounding box center [288, 90] width 15 height 21
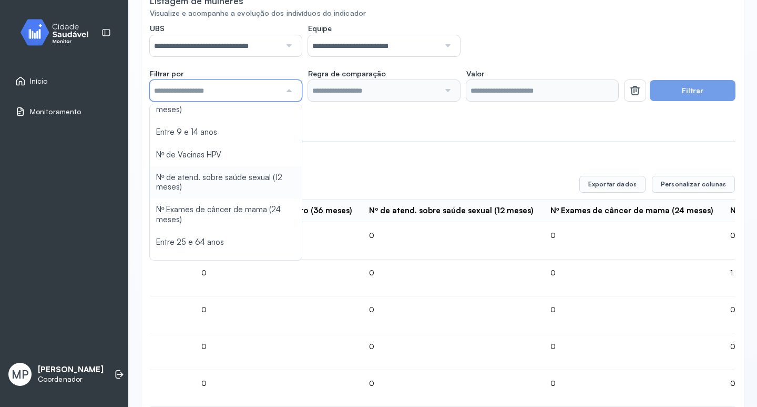
scroll to position [122, 0]
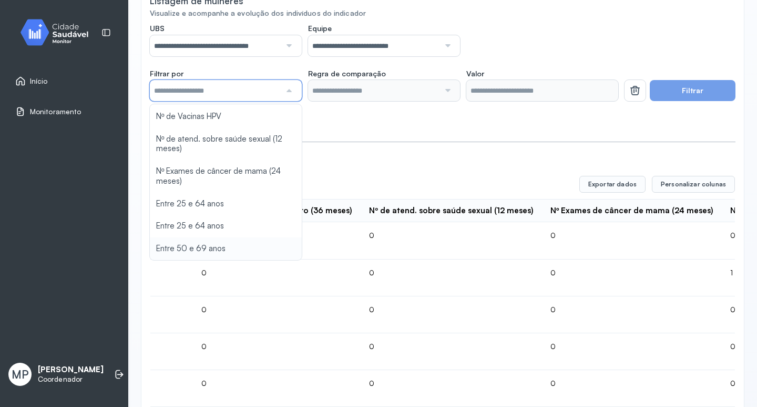
type input "*******"
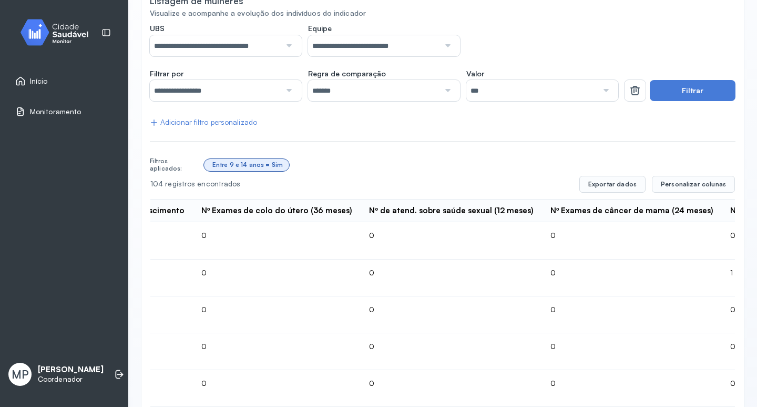
click at [671, 91] on button "Filtrar" at bounding box center [693, 90] width 86 height 21
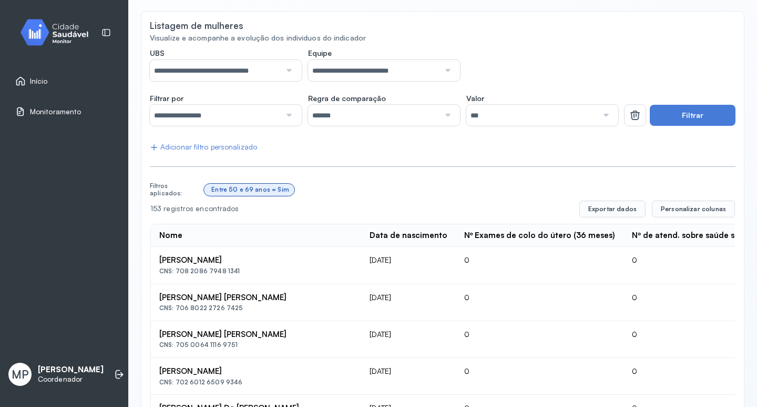
scroll to position [105, 0]
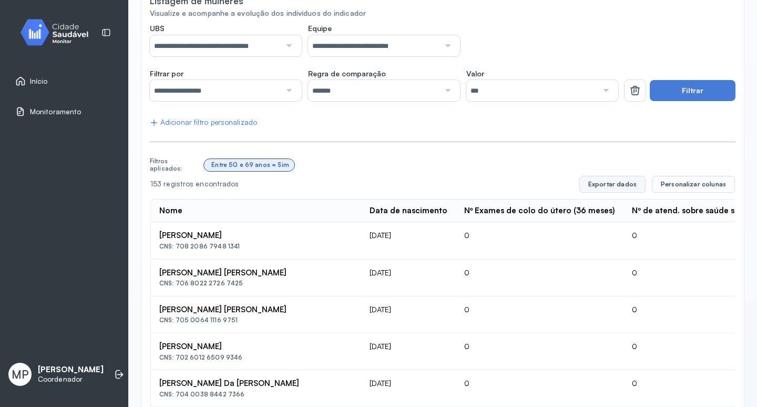
click at [611, 184] on button "Exportar dados" at bounding box center [613, 184] width 66 height 17
click at [49, 85] on link "Início" at bounding box center [64, 81] width 98 height 11
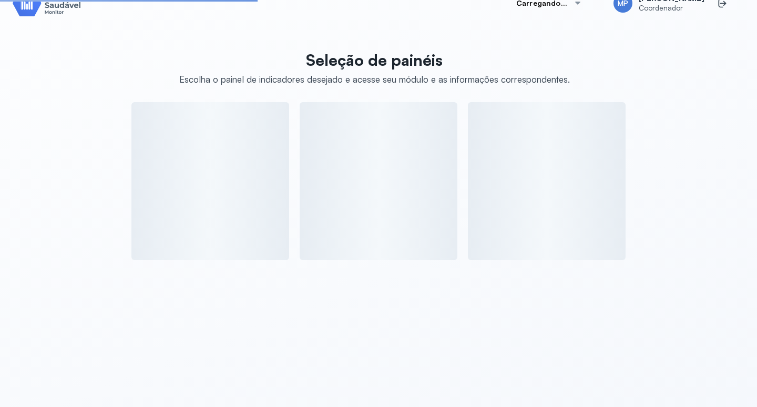
scroll to position [105, 0]
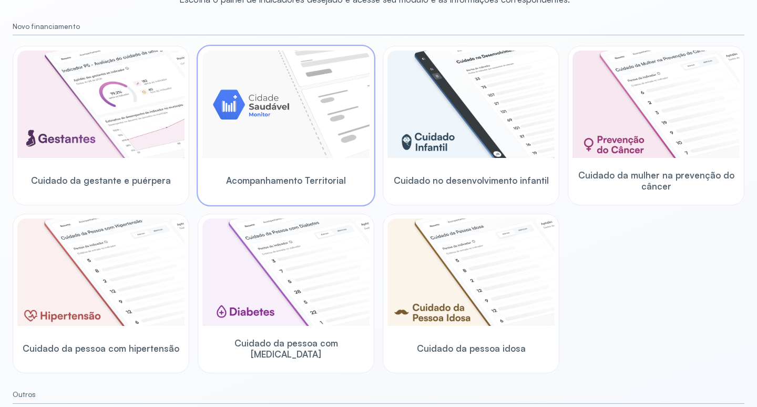
click at [259, 142] on img at bounding box center [286, 103] width 167 height 107
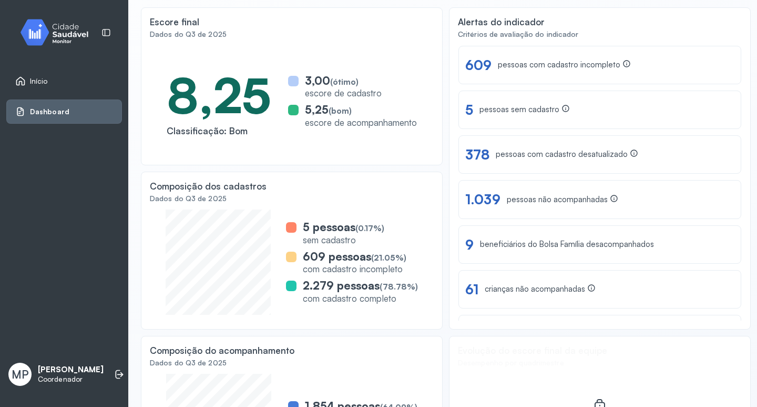
click at [39, 82] on span "Início" at bounding box center [39, 81] width 18 height 9
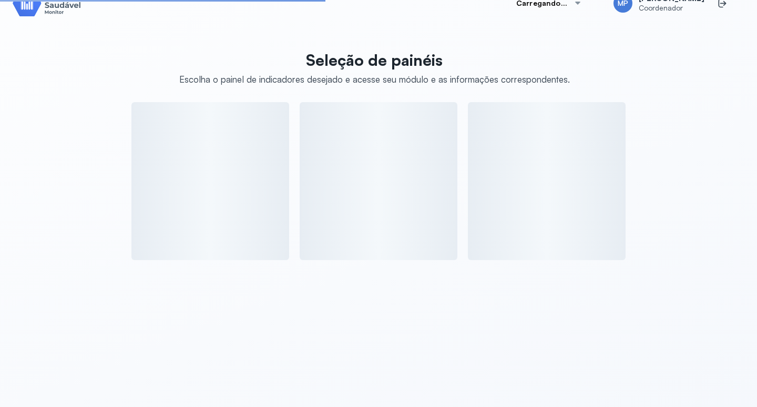
scroll to position [105, 0]
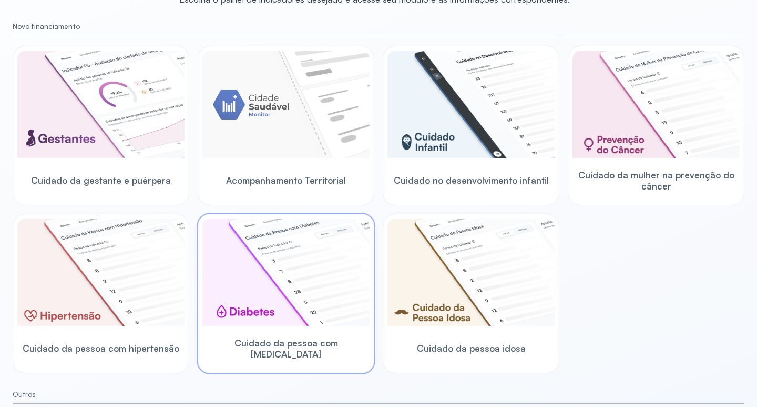
click at [258, 315] on img at bounding box center [286, 271] width 167 height 107
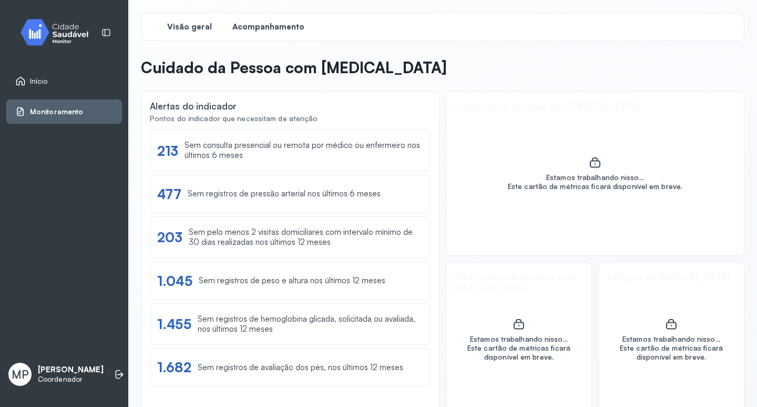
click at [273, 31] on span "Acompanhamento" at bounding box center [269, 27] width 72 height 10
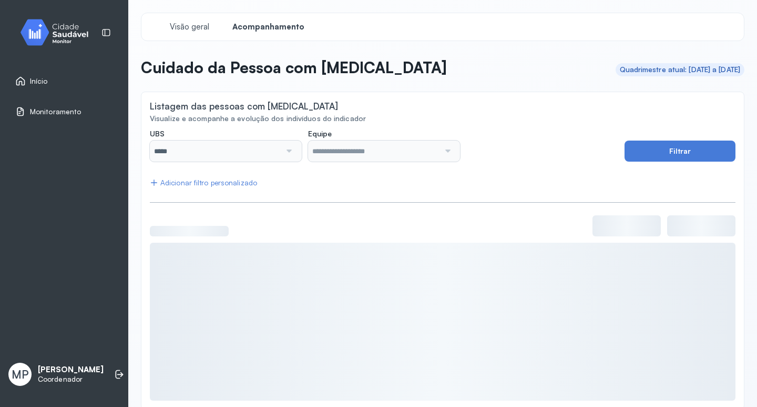
click at [288, 148] on div at bounding box center [288, 150] width 15 height 21
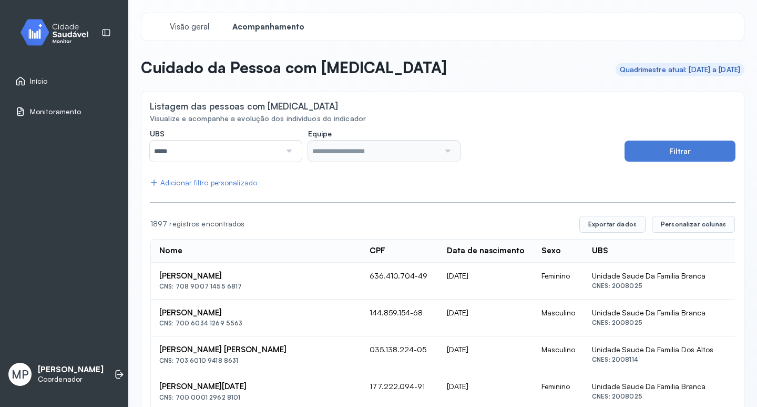
click at [286, 152] on div at bounding box center [288, 150] width 15 height 21
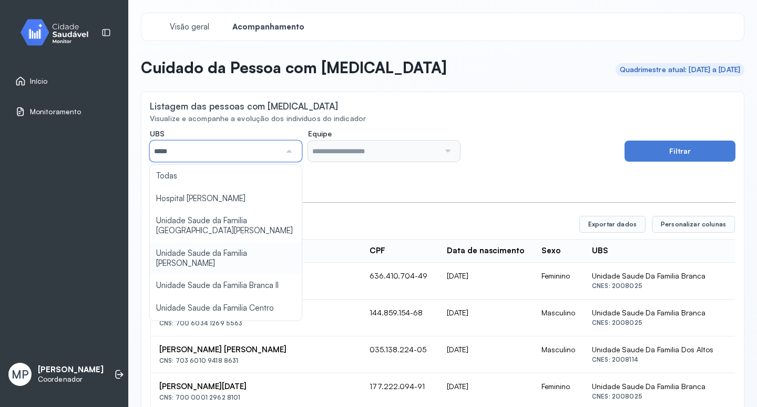
type input "*****"
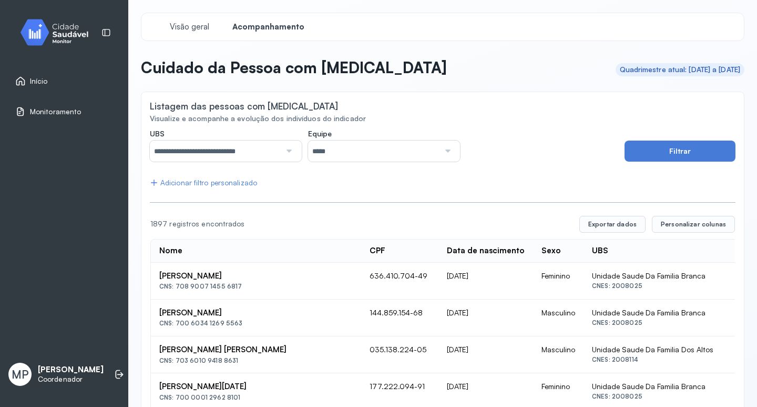
click at [444, 147] on div at bounding box center [447, 150] width 15 height 21
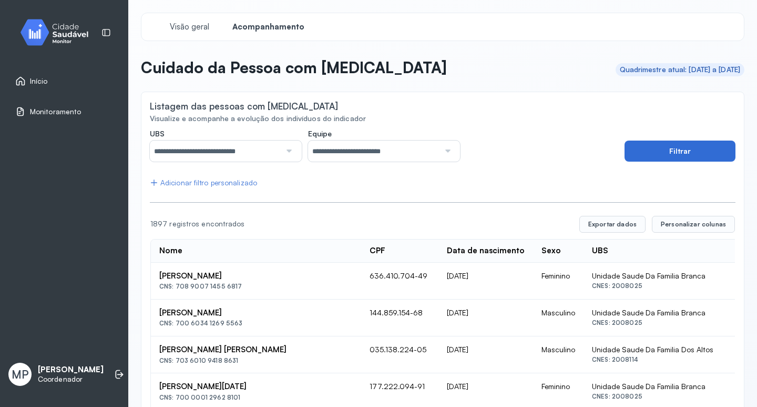
drag, startPoint x: 656, startPoint y: 151, endPoint x: 649, endPoint y: 146, distance: 9.1
click at [656, 151] on button "Filtrar" at bounding box center [680, 150] width 111 height 21
